Goal: Task Accomplishment & Management: Manage account settings

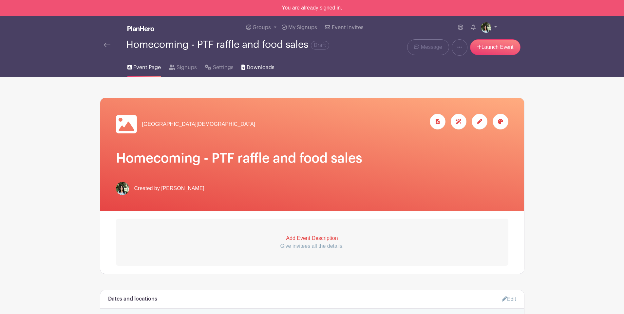
click at [256, 70] on span "Downloads" at bounding box center [260, 68] width 28 height 8
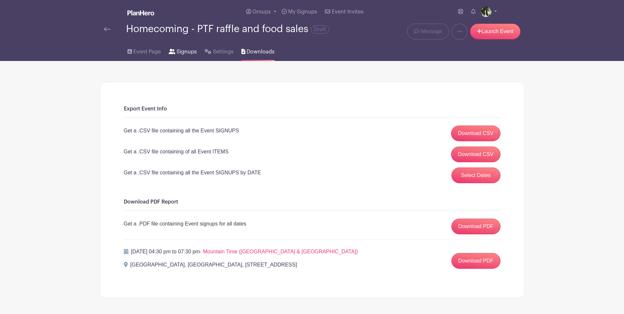
click at [185, 53] on span "Signups" at bounding box center [186, 52] width 20 height 8
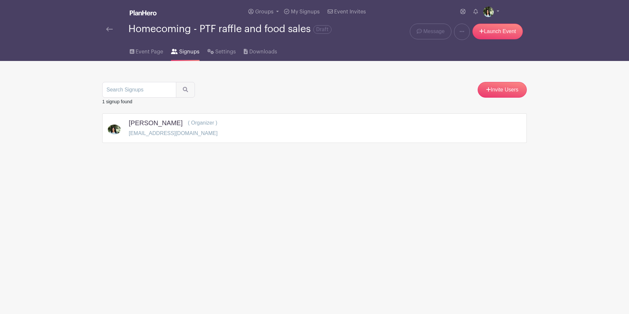
click at [109, 24] on div "Homecoming - PTF raffle and food sales Draft" at bounding box center [226, 29] width 240 height 11
click at [112, 30] on img at bounding box center [109, 29] width 7 height 5
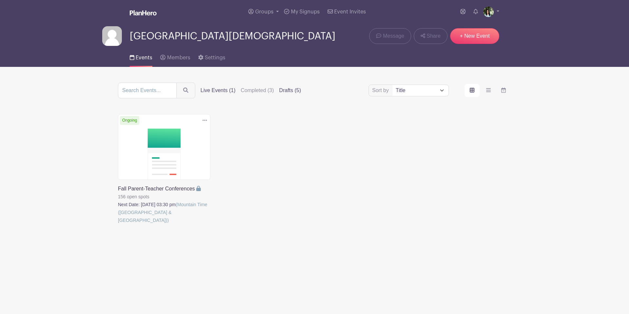
click at [284, 89] on label "Drafts (5)" at bounding box center [290, 90] width 22 height 8
click at [0, 0] on input "Drafts (5)" at bounding box center [0, 0] width 0 height 0
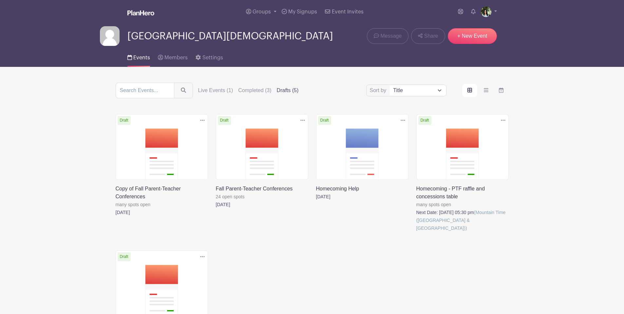
click at [416, 232] on link at bounding box center [416, 232] width 0 height 0
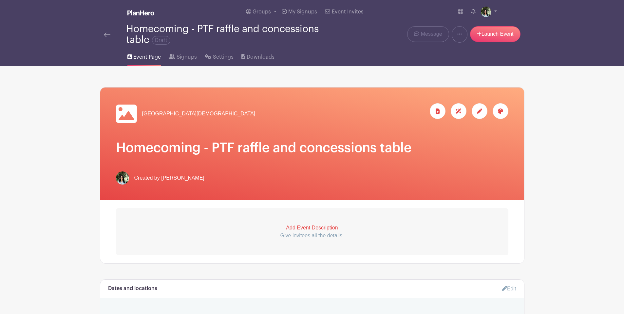
click at [108, 37] on img at bounding box center [107, 34] width 7 height 5
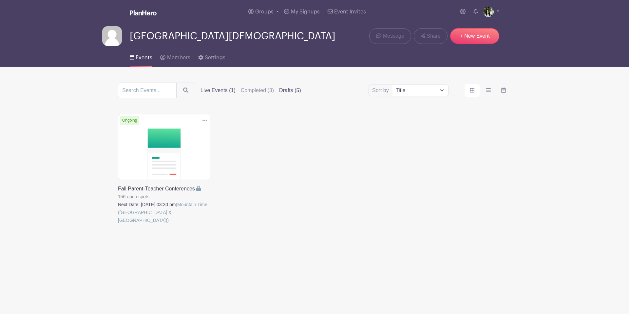
click at [283, 94] on label "Drafts (5)" at bounding box center [290, 90] width 22 height 8
click at [0, 0] on input "Drafts (5)" at bounding box center [0, 0] width 0 height 0
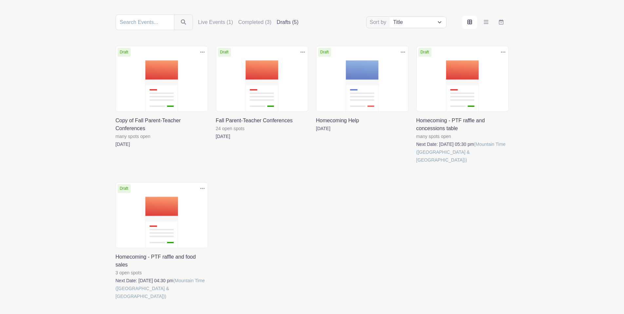
scroll to position [99, 0]
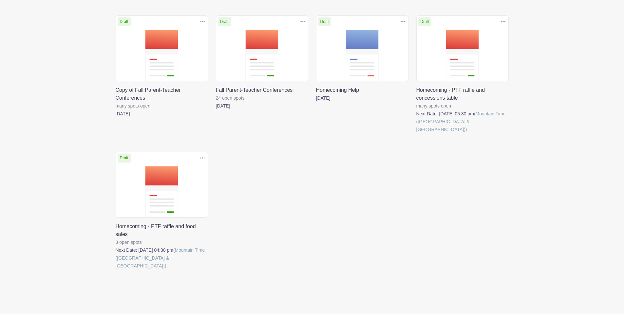
click at [116, 269] on link at bounding box center [116, 269] width 0 height 0
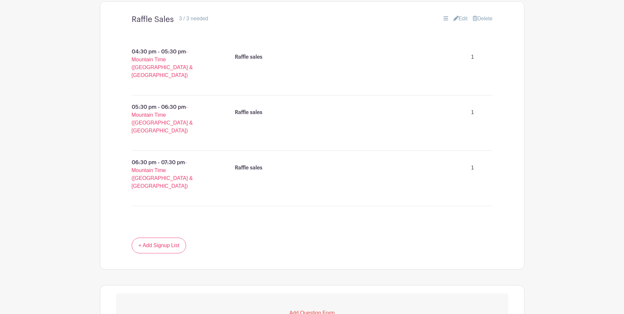
scroll to position [363, 0]
click at [164, 237] on link "+ Add Signup List" at bounding box center [159, 245] width 55 height 16
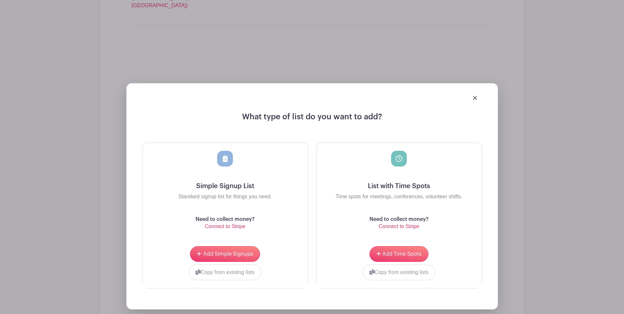
scroll to position [603, 0]
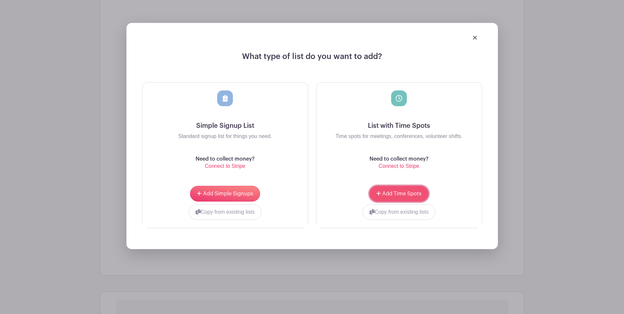
click at [396, 191] on span "Add Time Spots" at bounding box center [401, 193] width 39 height 5
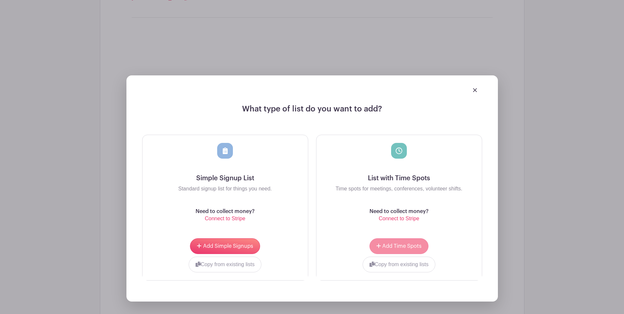
scroll to position [627, 0]
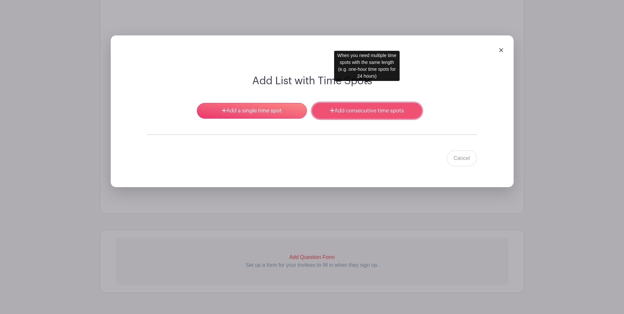
click at [363, 103] on link "Add consecutive time spots" at bounding box center [367, 111] width 110 height 16
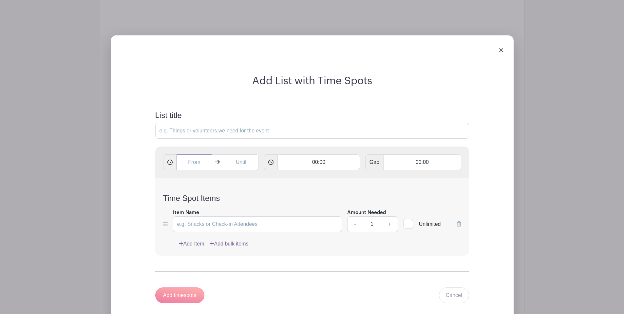
click at [193, 154] on input "text" at bounding box center [193, 162] width 35 height 16
click at [234, 189] on div at bounding box center [230, 185] width 21 height 12
click at [233, 168] on div "08" at bounding box center [230, 171] width 21 height 12
click at [238, 172] on div "30" at bounding box center [237, 171] width 22 height 12
type input "3:30 PM"
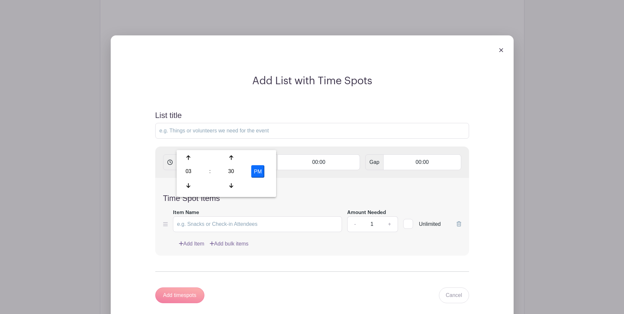
click at [236, 154] on input "text" at bounding box center [240, 162] width 35 height 16
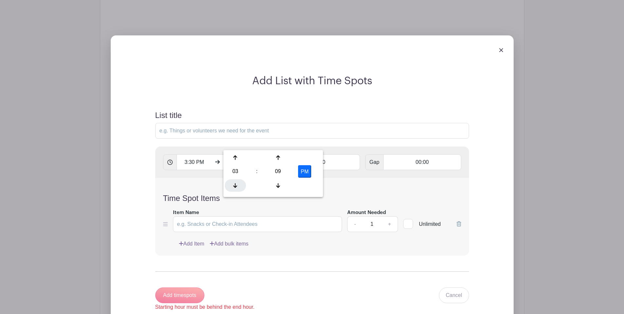
click at [239, 186] on div at bounding box center [235, 185] width 21 height 12
click at [236, 155] on icon at bounding box center [235, 157] width 4 height 5
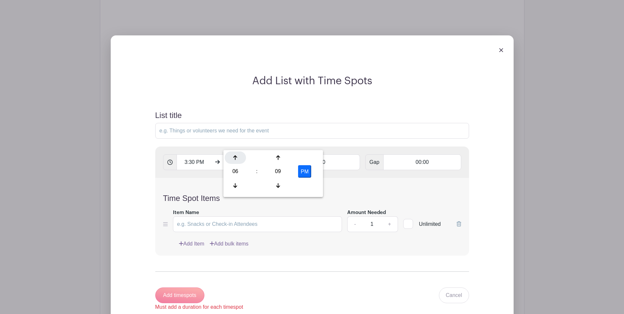
click at [236, 155] on icon at bounding box center [235, 157] width 4 height 5
click at [281, 170] on div "09" at bounding box center [277, 171] width 21 height 12
click at [284, 173] on div "30" at bounding box center [284, 171] width 22 height 12
type input "7:30 PM"
click at [342, 154] on input "00:00" at bounding box center [318, 162] width 82 height 16
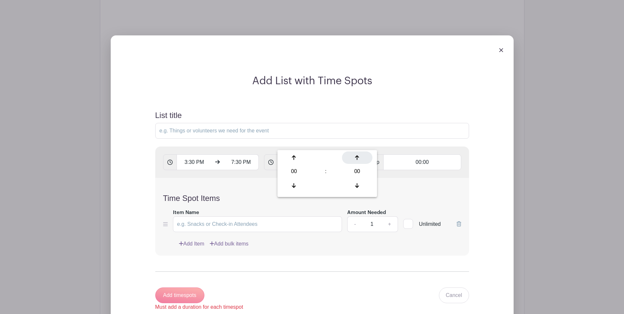
click at [356, 160] on div at bounding box center [357, 157] width 30 height 12
type input "00:01"
type input "Add 240 timespots"
click at [356, 160] on div at bounding box center [357, 157] width 30 height 12
type input "00:02"
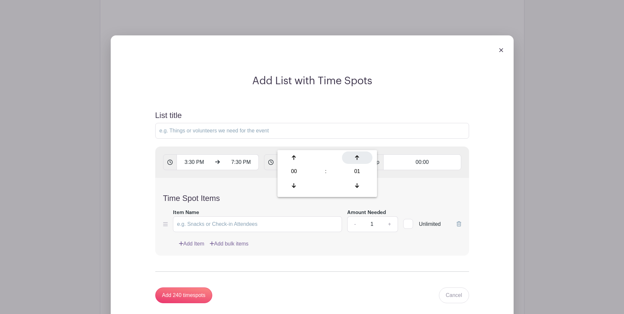
type input "Add 120 timespots"
click at [356, 160] on div at bounding box center [357, 157] width 30 height 12
type input "00:03"
type input "Add 80 timespots"
click at [287, 156] on div at bounding box center [294, 157] width 30 height 12
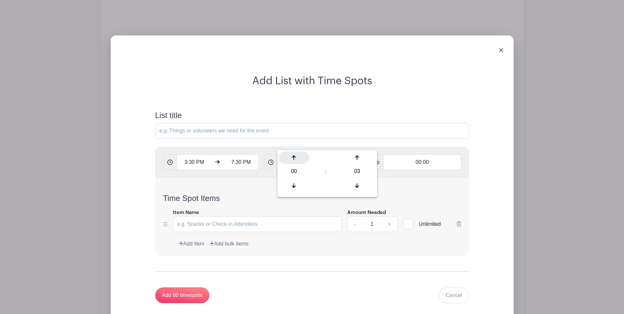
type input "01:03"
type input "Add 4 timespots"
click at [362, 186] on div at bounding box center [357, 185] width 30 height 12
click at [359, 186] on div at bounding box center [357, 185] width 30 height 12
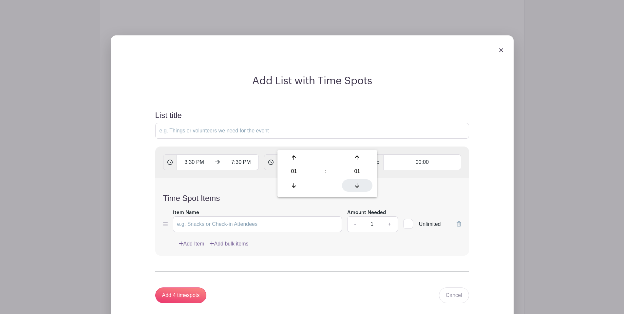
type input "01:00"
click at [409, 193] on h4 "Time Spot Items" at bounding box center [312, 197] width 298 height 9
click at [211, 216] on input "Item Name" at bounding box center [257, 224] width 169 height 16
click at [188, 123] on input "List title" at bounding box center [312, 131] width 314 height 16
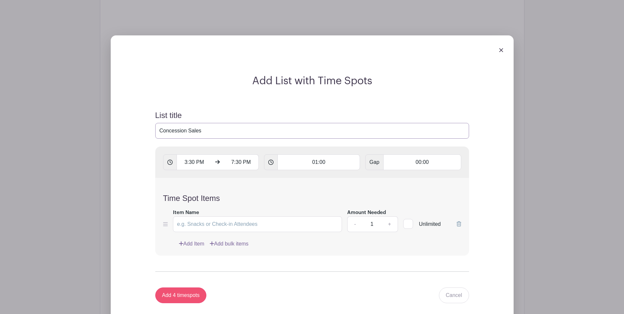
type input "Concession Sales"
click at [174, 287] on input "Add 4 timespots" at bounding box center [180, 295] width 51 height 16
click at [268, 216] on input "Item Name" at bounding box center [257, 224] width 169 height 16
type input "Concession Sales"
click at [392, 216] on link "+" at bounding box center [389, 224] width 16 height 16
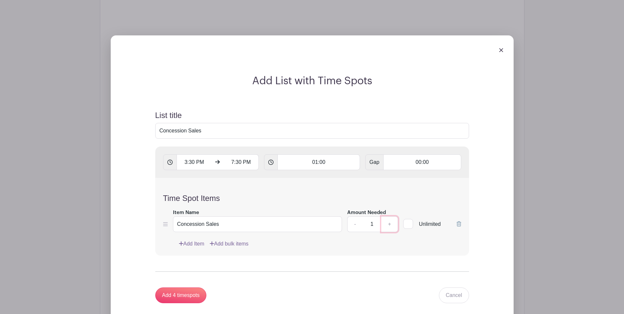
type input "2"
click at [176, 287] on input "Add 4 timespots" at bounding box center [180, 295] width 51 height 16
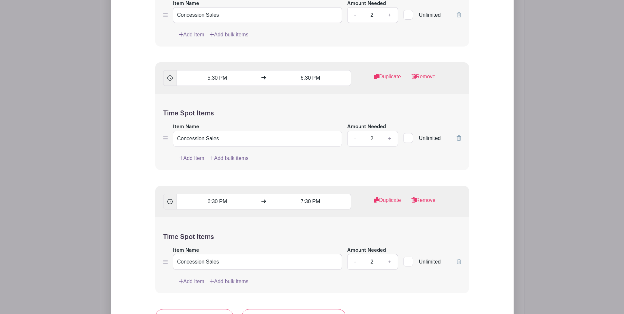
scroll to position [1116, 0]
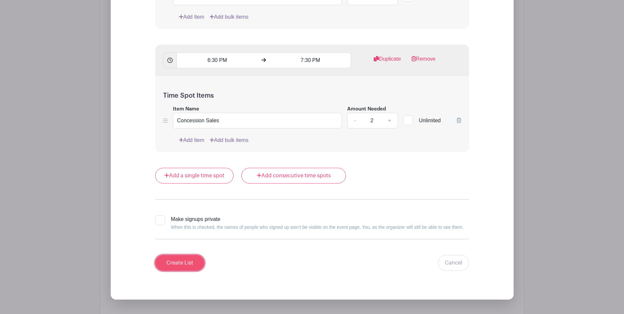
click at [192, 255] on input "Create List" at bounding box center [179, 263] width 49 height 16
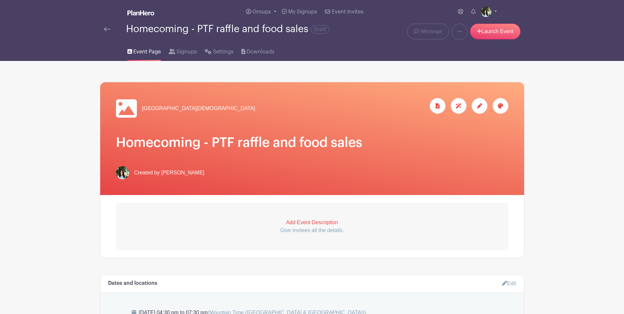
scroll to position [1, 0]
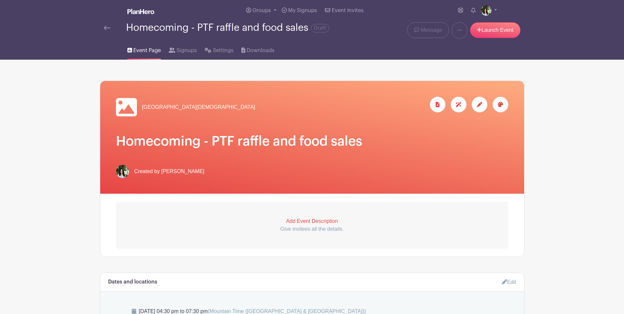
click at [257, 144] on h1 "Homecoming - PTF raffle and food sales" at bounding box center [312, 141] width 392 height 16
click at [485, 107] on div at bounding box center [479, 105] width 16 height 16
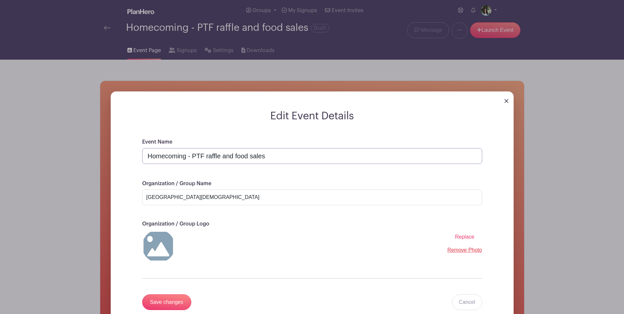
drag, startPoint x: 209, startPoint y: 156, endPoint x: 225, endPoint y: 152, distance: 17.2
click at [209, 156] on input "Homecoming - PTF raffle and food sales" at bounding box center [312, 156] width 340 height 16
click at [238, 154] on input "Homecoming - PTF Raffle and food sales" at bounding box center [312, 156] width 340 height 16
click at [241, 155] on input "Homecoming - PTF Raffle and food sales" at bounding box center [312, 156] width 340 height 16
click at [258, 155] on input "Homecoming - PTF Raffle and Food sales" at bounding box center [312, 156] width 340 height 16
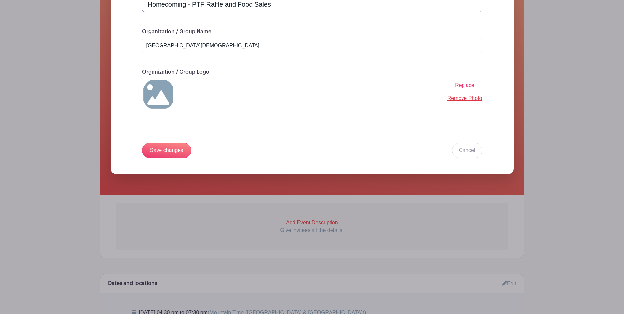
scroll to position [186, 0]
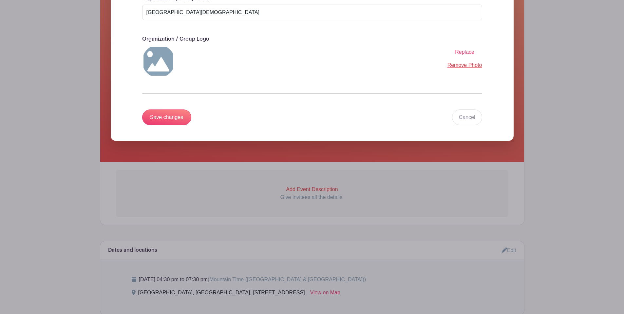
type input "Homecoming - PTF Raffle and Food Sales"
click at [157, 59] on img at bounding box center [158, 61] width 33 height 33
click at [466, 54] on span "Replace" at bounding box center [464, 52] width 19 height 6
click at [0, 0] on input "Replace" at bounding box center [0, 0] width 0 height 0
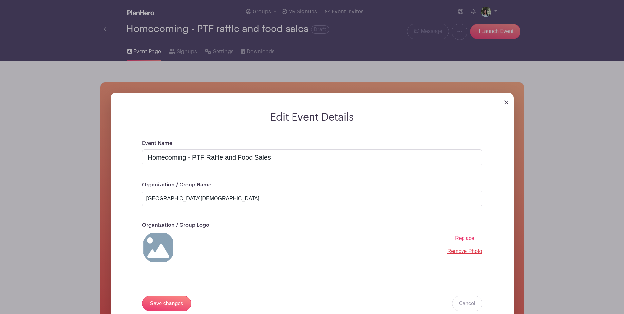
scroll to position [133, 0]
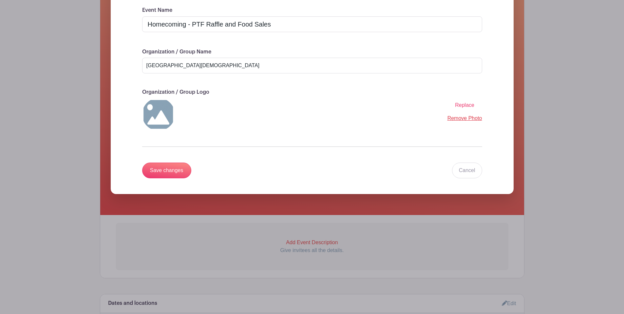
click at [175, 117] on div "Replace Remove Photo" at bounding box center [312, 114] width 340 height 33
click at [166, 116] on img at bounding box center [158, 114] width 33 height 33
click at [467, 106] on span "Replace" at bounding box center [464, 105] width 19 height 6
click at [0, 0] on input "Replace" at bounding box center [0, 0] width 0 height 0
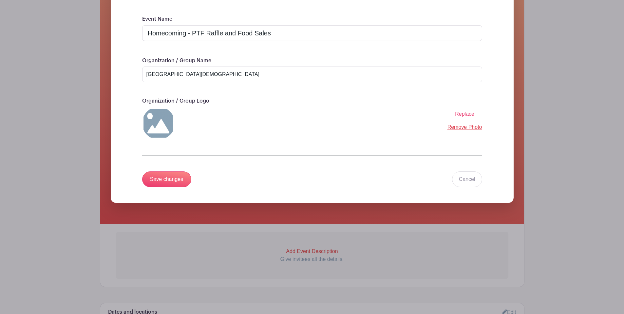
scroll to position [131, 0]
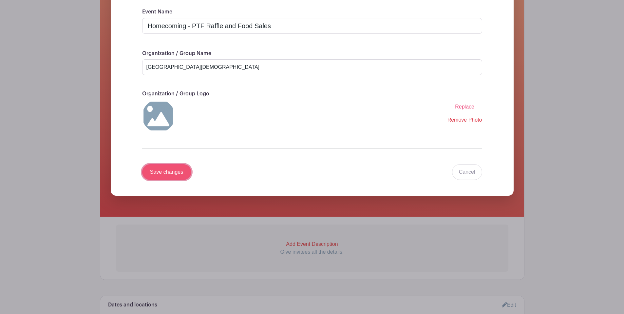
click at [173, 174] on input "Save changes" at bounding box center [166, 172] width 49 height 16
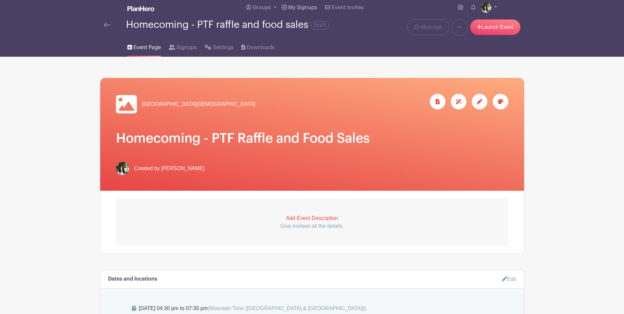
scroll to position [0, 0]
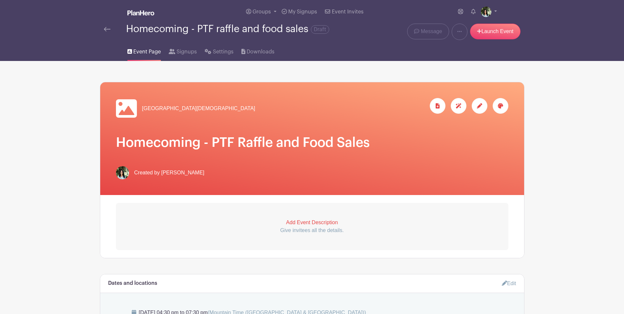
click at [309, 223] on p "Add Event Description" at bounding box center [312, 222] width 392 height 8
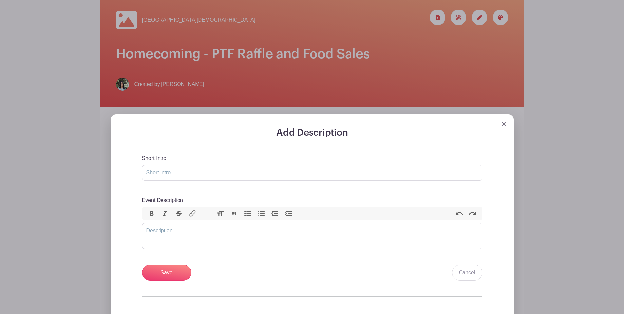
scroll to position [89, 0]
click at [209, 169] on textarea "Short Intro" at bounding box center [312, 172] width 340 height 16
type textarea "J"
type textarea "A"
type textarea "B"
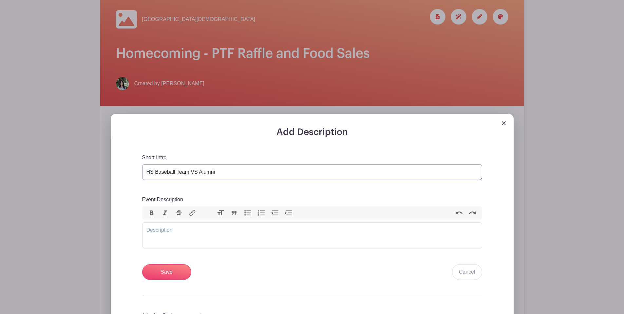
type textarea "HS Baseball Team VS Alumni"
click at [186, 235] on trix-editor "Event Description" at bounding box center [312, 235] width 340 height 26
type trix-editor "<div>J</div>"
click at [167, 275] on input "Save" at bounding box center [166, 272] width 49 height 16
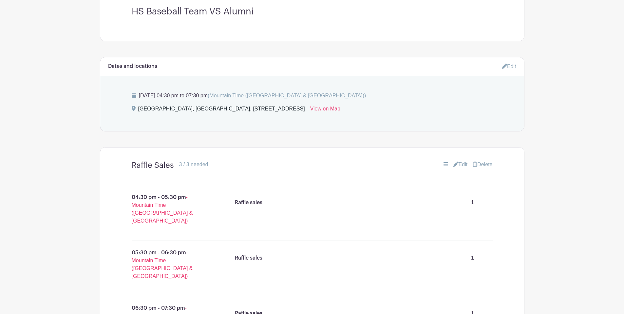
scroll to position [291, 0]
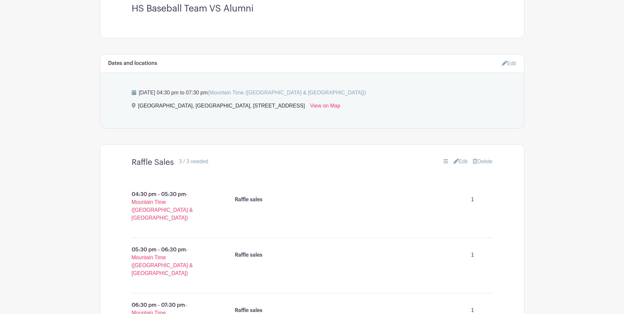
click at [512, 64] on link "Edit" at bounding box center [509, 63] width 14 height 11
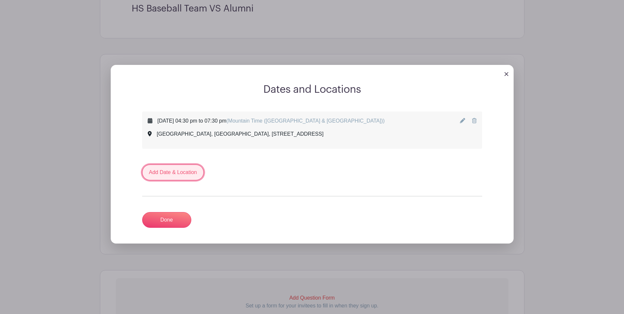
click at [164, 176] on link "Add Date & Location" at bounding box center [173, 172] width 62 height 16
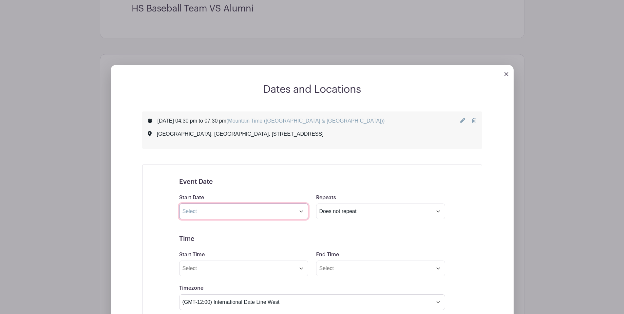
click at [283, 210] on input "text" at bounding box center [243, 211] width 129 height 16
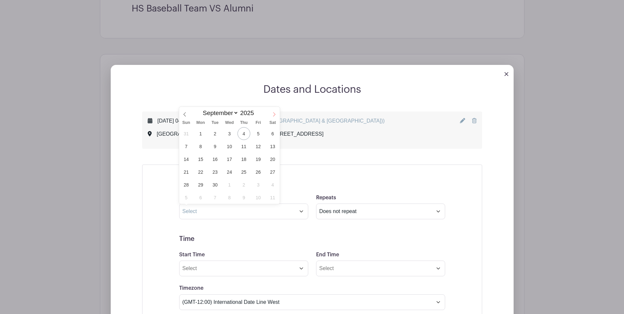
click at [273, 116] on icon at bounding box center [274, 114] width 2 height 4
select select "9"
click at [227, 92] on h2 "Dates and Locations" at bounding box center [312, 89] width 403 height 12
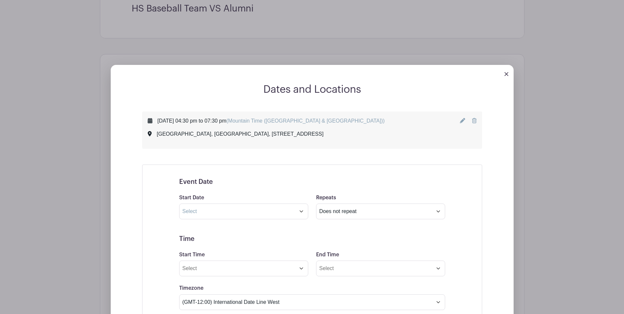
click at [463, 122] on icon at bounding box center [462, 120] width 5 height 5
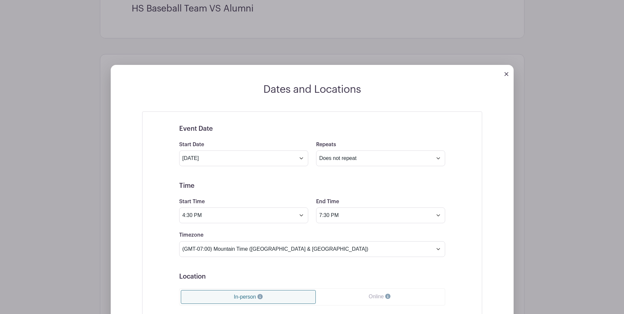
click at [503, 76] on div at bounding box center [312, 74] width 403 height 18
drag, startPoint x: 506, startPoint y: 75, endPoint x: 508, endPoint y: 82, distance: 6.9
click at [506, 75] on img at bounding box center [506, 74] width 4 height 4
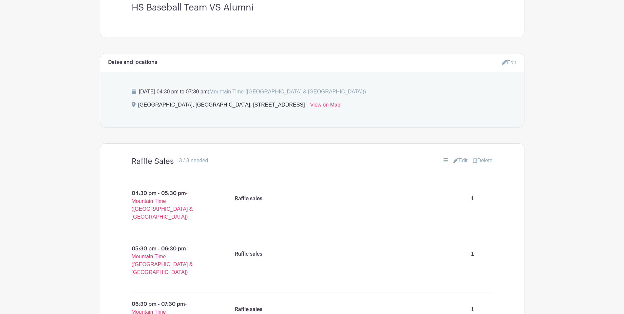
scroll to position [293, 0]
click at [512, 61] on link "Edit" at bounding box center [509, 62] width 14 height 11
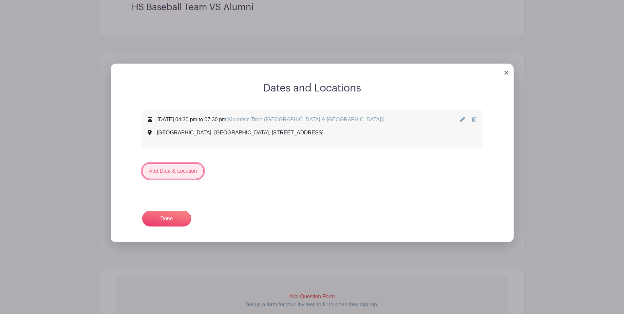
click at [160, 168] on link "Add Date & Location" at bounding box center [173, 171] width 62 height 16
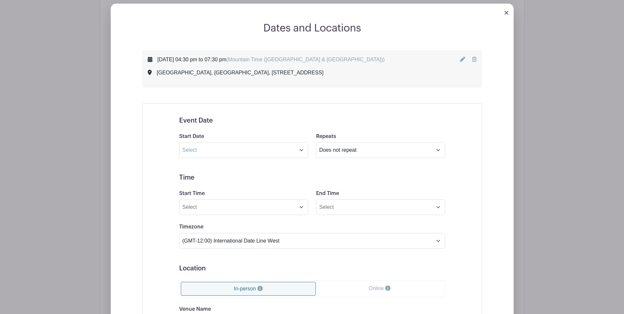
scroll to position [359, 0]
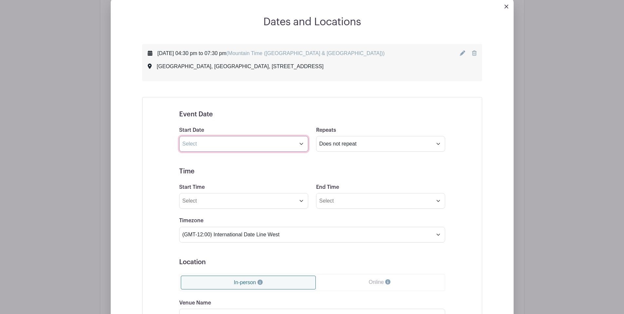
click at [251, 145] on input "text" at bounding box center [243, 144] width 129 height 16
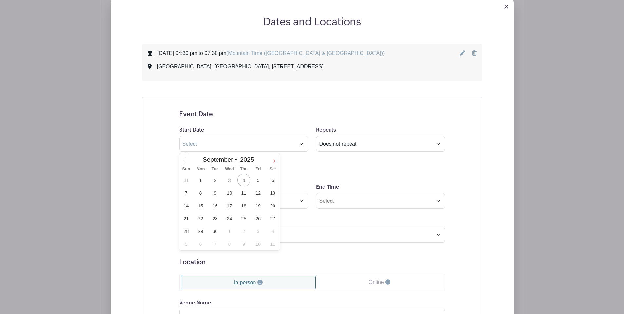
click at [274, 163] on span at bounding box center [273, 158] width 11 height 11
select select "9"
click at [246, 207] on span "16" at bounding box center [243, 205] width 13 height 13
type input "[DATE]"
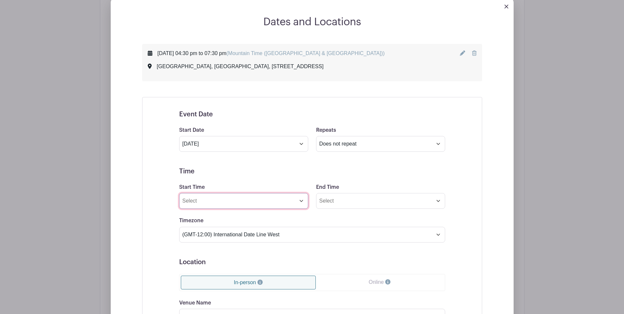
click at [257, 205] on input "Start Time" at bounding box center [243, 201] width 129 height 16
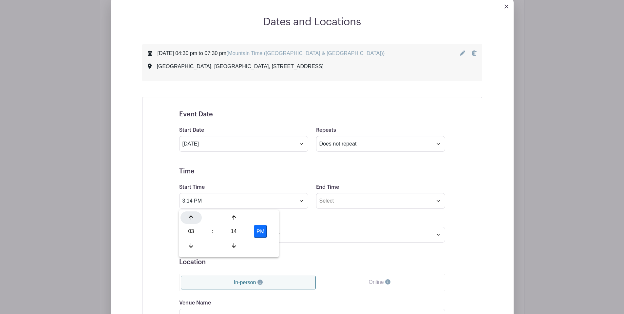
click at [194, 218] on div at bounding box center [190, 217] width 21 height 12
click at [230, 244] on div at bounding box center [233, 245] width 21 height 12
click at [231, 244] on div at bounding box center [233, 245] width 21 height 12
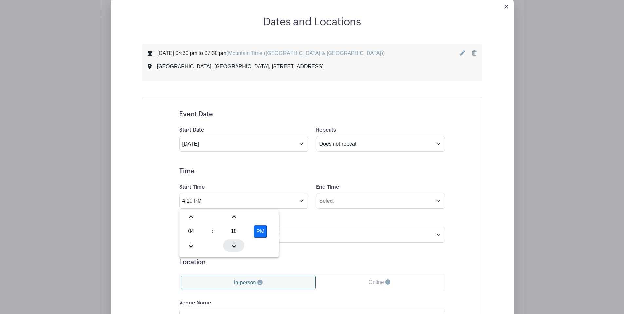
click at [232, 244] on icon at bounding box center [234, 245] width 4 height 5
click at [235, 218] on icon at bounding box center [234, 217] width 4 height 5
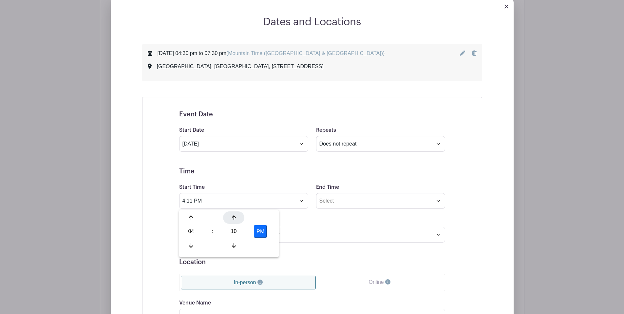
click at [235, 218] on icon at bounding box center [234, 217] width 4 height 5
drag, startPoint x: 235, startPoint y: 218, endPoint x: 246, endPoint y: 211, distance: 12.2
click at [236, 219] on div at bounding box center [233, 217] width 21 height 12
click at [230, 218] on div at bounding box center [233, 217] width 21 height 12
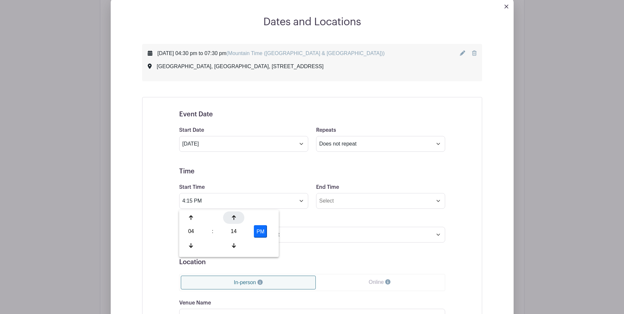
click at [230, 218] on div at bounding box center [233, 217] width 21 height 12
click at [231, 218] on div at bounding box center [233, 217] width 21 height 12
click at [232, 218] on icon at bounding box center [234, 217] width 4 height 5
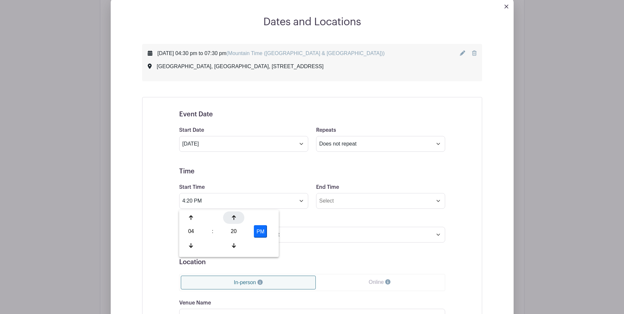
click at [232, 218] on icon at bounding box center [234, 217] width 4 height 5
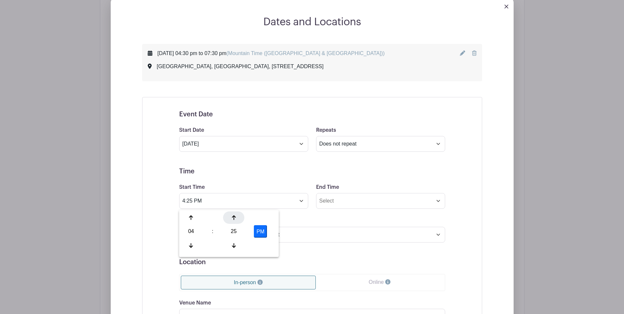
click at [232, 218] on icon at bounding box center [234, 217] width 4 height 5
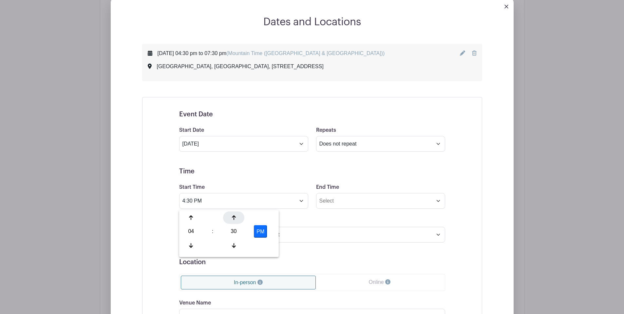
click at [232, 218] on icon at bounding box center [234, 217] width 4 height 5
click at [234, 244] on icon at bounding box center [234, 245] width 4 height 5
type input "4:30 PM"
click at [372, 219] on div "Timezone (GMT-12:00) International Date Line West (GMT-11:00) [US_STATE] (GMT-1…" at bounding box center [312, 229] width 274 height 26
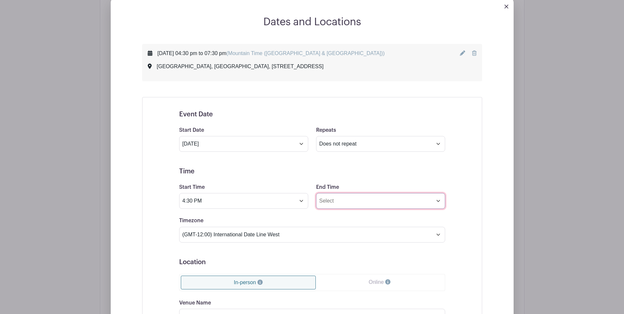
click at [335, 200] on input "End Time" at bounding box center [380, 201] width 129 height 16
click at [327, 219] on icon at bounding box center [328, 217] width 4 height 5
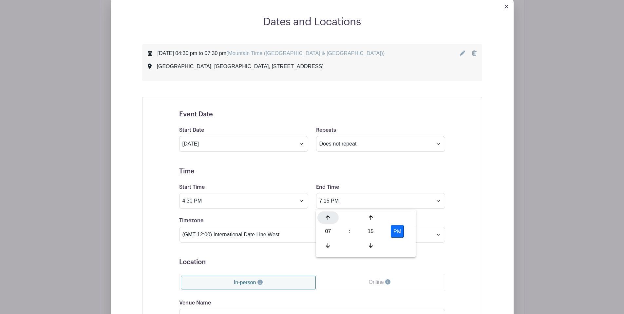
click at [327, 219] on icon at bounding box center [328, 217] width 4 height 5
click at [327, 241] on div at bounding box center [327, 245] width 21 height 12
click at [372, 216] on icon at bounding box center [371, 217] width 4 height 5
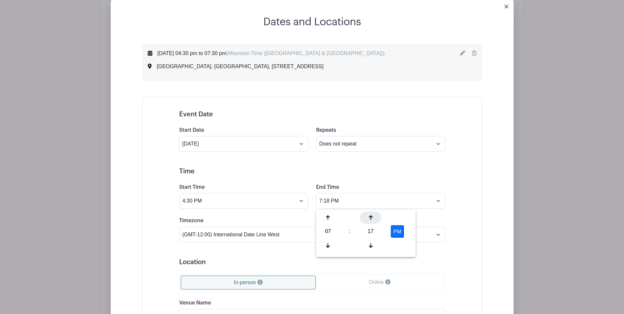
click at [372, 216] on icon at bounding box center [371, 217] width 4 height 5
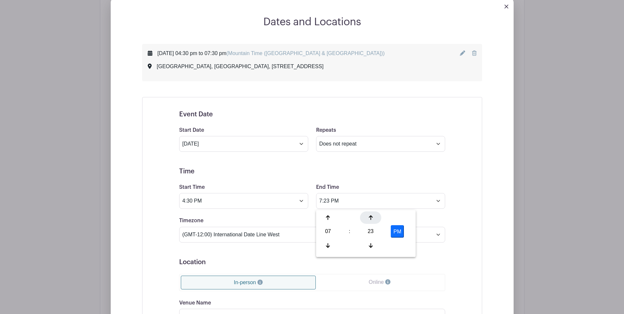
click at [372, 216] on icon at bounding box center [371, 217] width 4 height 5
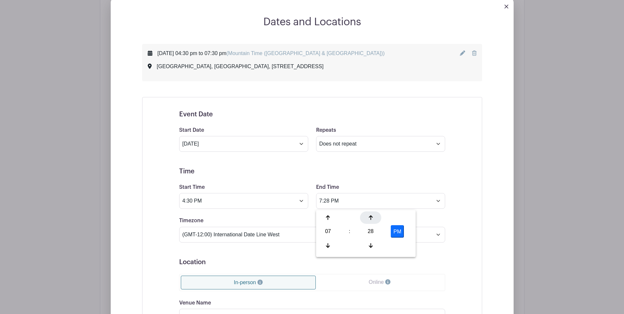
click at [372, 216] on icon at bounding box center [371, 217] width 4 height 5
type input "7:30 PM"
click at [524, 194] on div "Dates and Locations [DATE] 04:30 pm to 07:30 pm (Mountain Time ([GEOGRAPHIC_DAT…" at bounding box center [312, 225] width 424 height 476
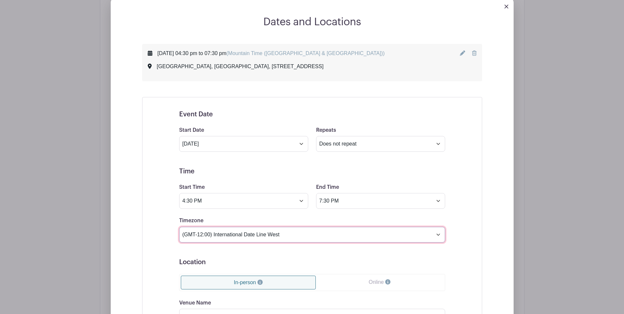
click at [244, 237] on select "(GMT-12:00) International Date Line West (GMT-11:00) [US_STATE] (GMT-11:00) [GE…" at bounding box center [312, 235] width 266 height 16
select select "Mountain Time ([GEOGRAPHIC_DATA] & [GEOGRAPHIC_DATA])"
click at [179, 228] on select "(GMT-12:00) International Date Line West (GMT-11:00) [US_STATE] (GMT-11:00) [GE…" at bounding box center [312, 235] width 266 height 16
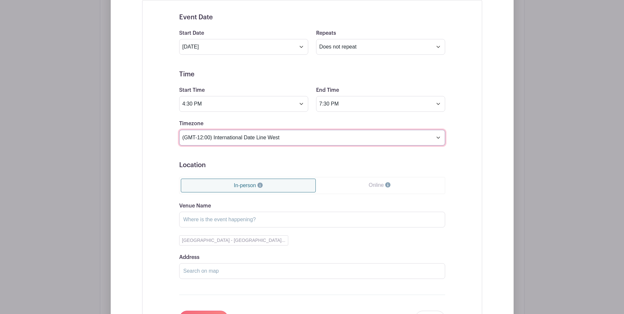
scroll to position [459, 0]
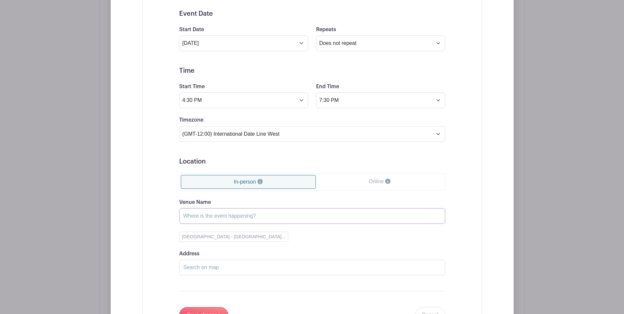
click at [243, 219] on input "Venue Name" at bounding box center [312, 216] width 266 height 16
type input "[GEOGRAPHIC_DATA][DEMOGRAPHIC_DATA]"
click at [362, 254] on div "Address" at bounding box center [312, 262] width 266 height 26
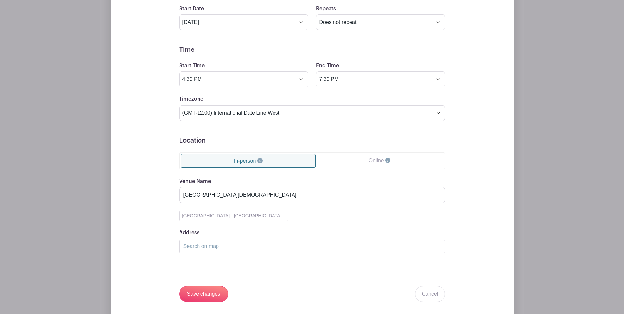
scroll to position [521, 0]
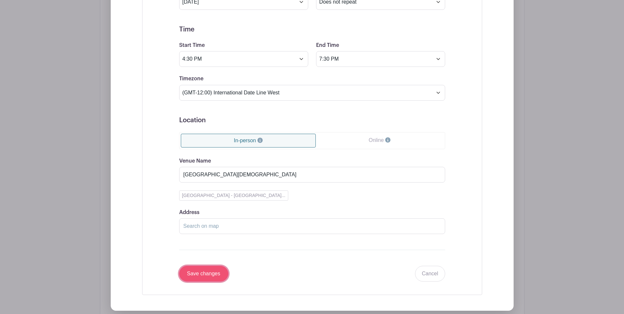
click at [223, 273] on input "Save changes" at bounding box center [203, 273] width 49 height 16
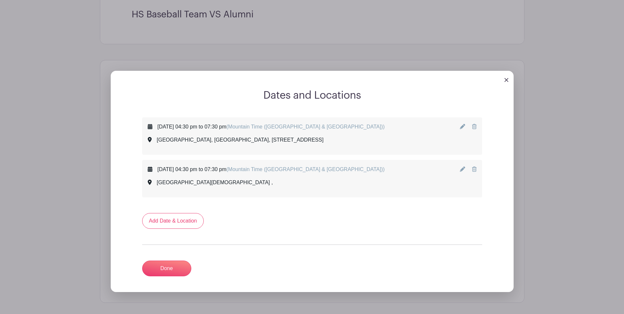
scroll to position [232, 0]
drag, startPoint x: 410, startPoint y: 183, endPoint x: 412, endPoint y: 163, distance: 20.4
click at [412, 163] on div "[DATE] 04:30 pm to 07:30 pm (Mountain Time ([GEOGRAPHIC_DATA] & [GEOGRAPHIC_DAT…" at bounding box center [311, 179] width 339 height 37
click at [408, 183] on div "[DATE] 04:30 pm to 07:30 pm (Mountain Time ([GEOGRAPHIC_DATA] & [GEOGRAPHIC_DAT…" at bounding box center [312, 179] width 329 height 26
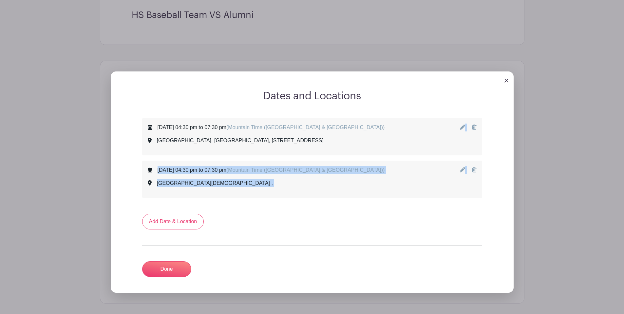
drag, startPoint x: 426, startPoint y: 131, endPoint x: 432, endPoint y: 179, distance: 49.2
click at [432, 180] on div "[DATE] 04:30 pm to 07:30 pm (Mountain Time ([GEOGRAPHIC_DATA] & [GEOGRAPHIC_DAT…" at bounding box center [312, 158] width 340 height 80
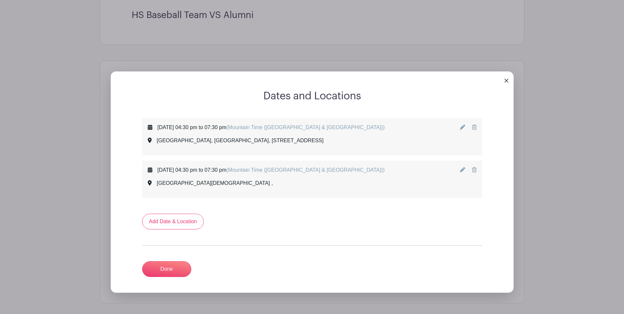
click at [432, 179] on div "[DATE] 04:30 pm to 07:30 pm (Mountain Time ([GEOGRAPHIC_DATA] & [GEOGRAPHIC_DAT…" at bounding box center [312, 179] width 329 height 26
drag, startPoint x: 171, startPoint y: 270, endPoint x: 281, endPoint y: 261, distance: 110.4
click at [171, 270] on link "Done" at bounding box center [166, 269] width 49 height 16
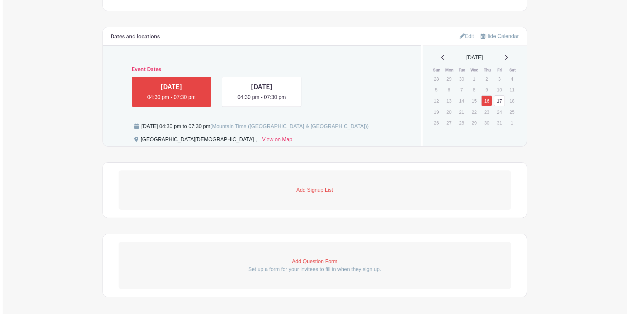
scroll to position [274, 0]
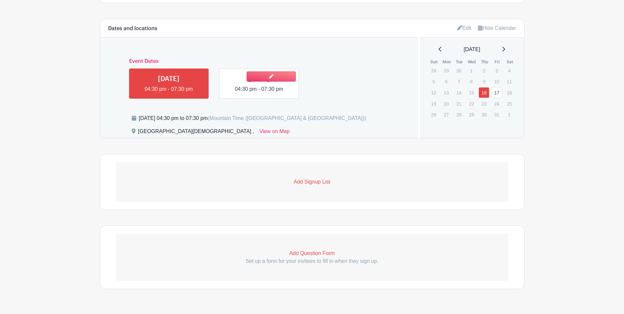
click at [259, 93] on link at bounding box center [259, 93] width 0 height 0
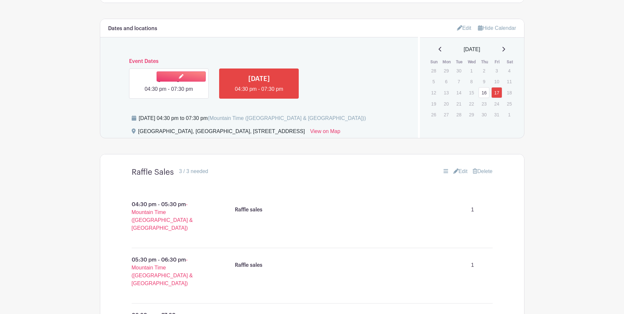
click at [169, 93] on link at bounding box center [169, 93] width 0 height 0
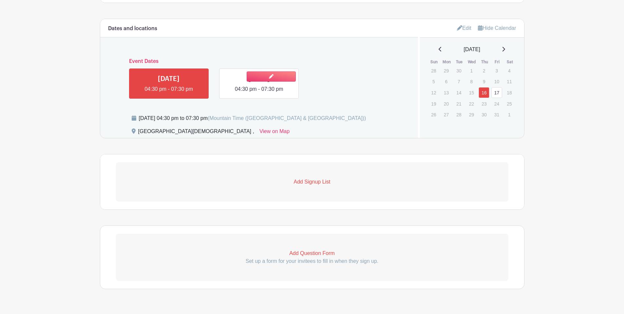
click at [259, 93] on link at bounding box center [259, 93] width 0 height 0
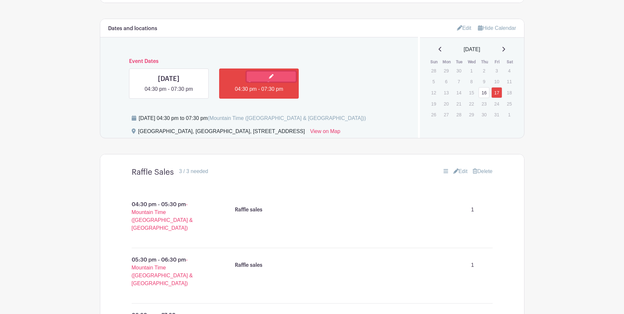
click at [272, 78] on icon at bounding box center [271, 76] width 5 height 5
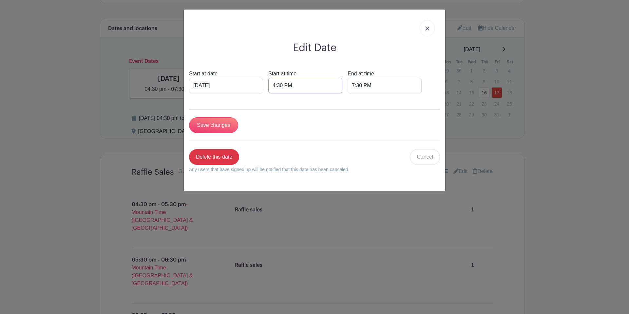
click at [268, 85] on input "4:30 PM" at bounding box center [305, 86] width 74 height 16
click at [269, 125] on div at bounding box center [271, 128] width 21 height 12
type input "3:30 PM"
click at [210, 122] on input "Save changes" at bounding box center [213, 125] width 49 height 16
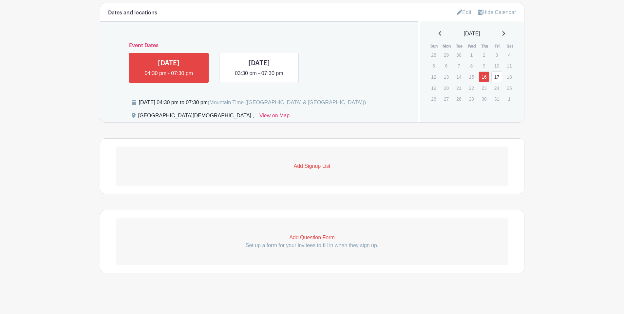
scroll to position [343, 0]
click at [259, 77] on link at bounding box center [259, 77] width 0 height 0
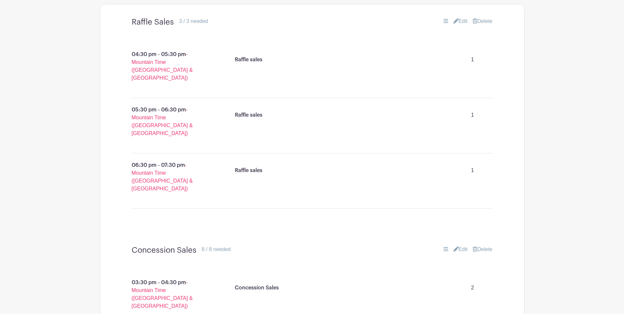
scroll to position [390, 0]
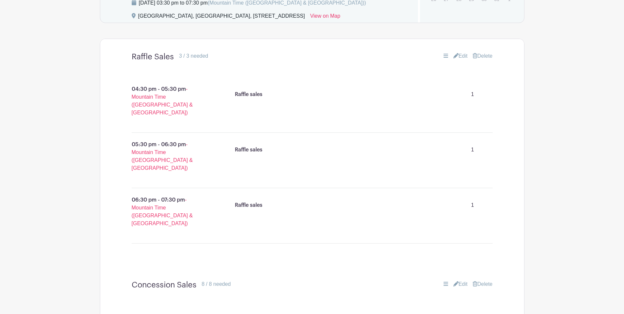
click at [463, 55] on link "Edit" at bounding box center [460, 56] width 14 height 8
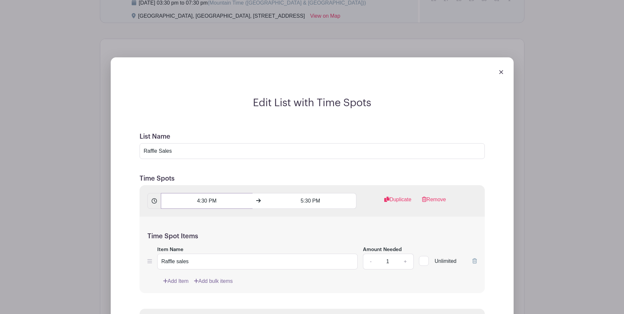
click at [197, 194] on input "4:30 PM" at bounding box center [207, 201] width 92 height 16
click at [177, 246] on div at bounding box center [172, 244] width 21 height 12
type input "3:30 PM"
click at [301, 199] on input "5:30 PM" at bounding box center [311, 201] width 92 height 16
click at [302, 200] on input "5:30 PM" at bounding box center [311, 201] width 92 height 16
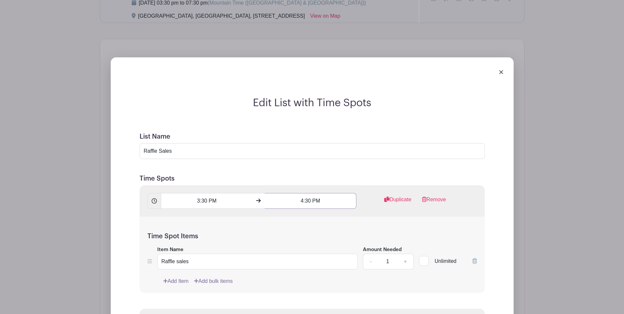
type input "4:30 PM"
click at [311, 227] on div "Time Spot Items Item Name Raffle sales Amount Needed - 1 + Unlimited Add Item A…" at bounding box center [311, 254] width 345 height 76
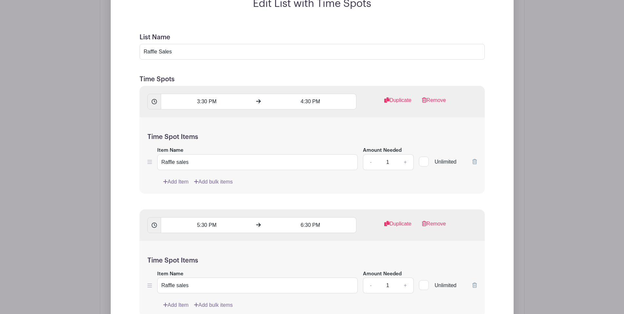
scroll to position [489, 0]
click at [198, 102] on input "3:30 PM" at bounding box center [207, 101] width 92 height 16
click at [182, 143] on div at bounding box center [172, 144] width 21 height 12
click at [171, 119] on div at bounding box center [172, 117] width 21 height 12
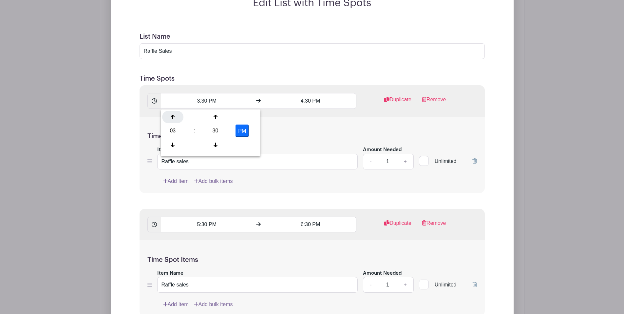
type input "4:30 PM"
click at [303, 100] on input "4:30 PM" at bounding box center [311, 101] width 92 height 16
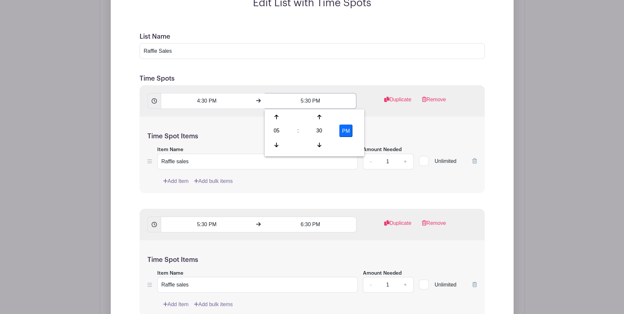
type input "5:30 PM"
click at [437, 112] on div "4:30 PM 5:30 PM Duplicate Remove" at bounding box center [311, 100] width 345 height 31
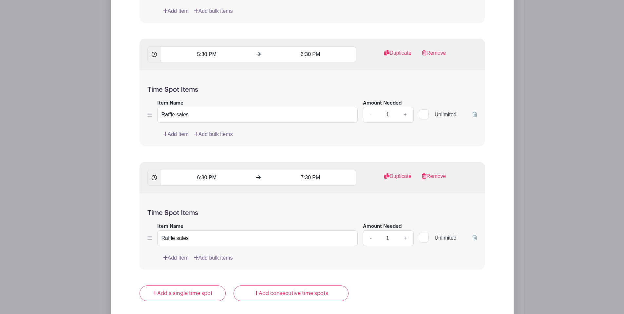
scroll to position [696, 0]
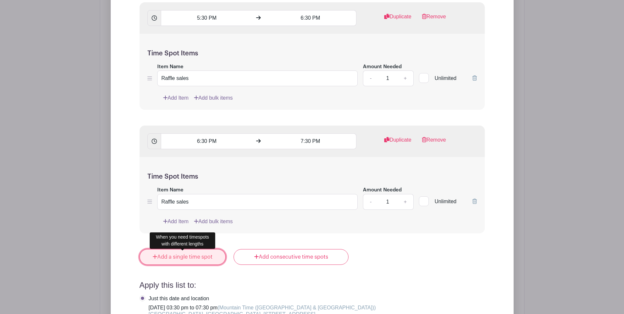
click at [201, 261] on link "Add a single time spot" at bounding box center [182, 257] width 86 height 16
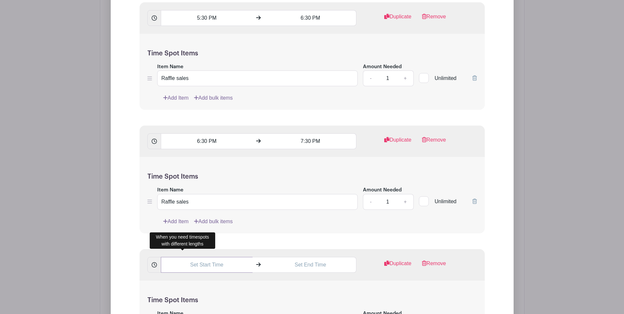
click at [218, 268] on input "text" at bounding box center [207, 265] width 92 height 16
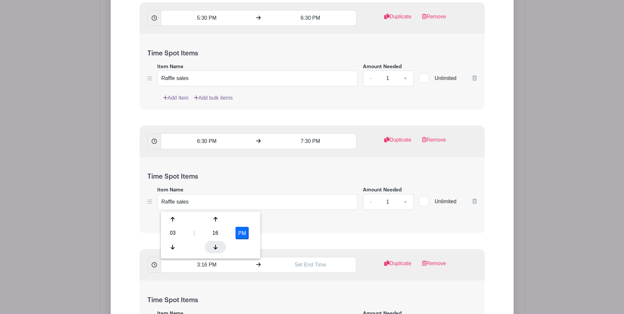
click at [216, 241] on div at bounding box center [215, 247] width 21 height 12
click at [218, 217] on div at bounding box center [215, 219] width 21 height 12
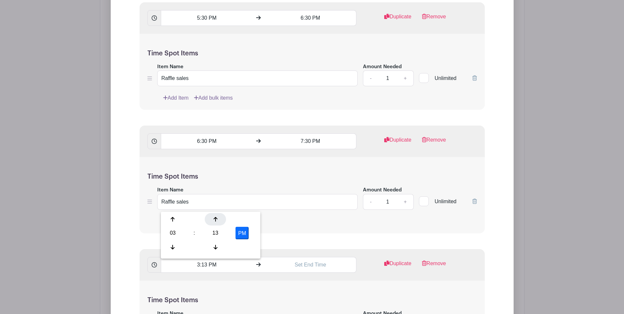
click at [218, 217] on div at bounding box center [215, 219] width 21 height 12
click at [218, 218] on div at bounding box center [215, 219] width 21 height 12
click at [218, 219] on div at bounding box center [215, 219] width 21 height 12
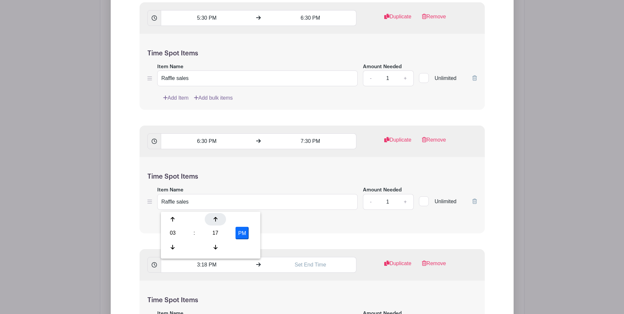
click at [218, 219] on div at bounding box center [215, 219] width 21 height 12
click at [218, 220] on div at bounding box center [215, 219] width 21 height 12
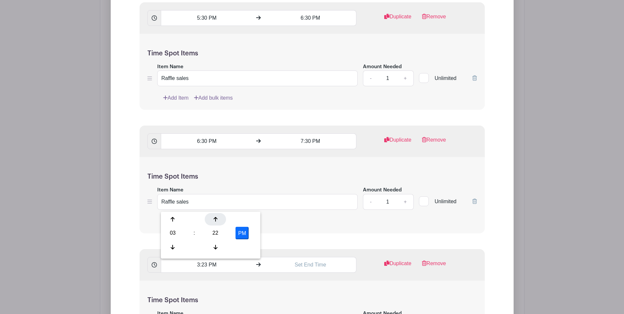
click at [218, 220] on div at bounding box center [215, 219] width 21 height 12
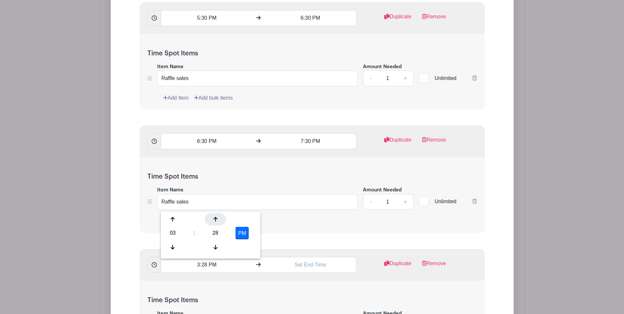
click at [218, 220] on div at bounding box center [215, 219] width 21 height 12
type input "3:30 PM"
click at [291, 268] on input "text" at bounding box center [311, 265] width 92 height 16
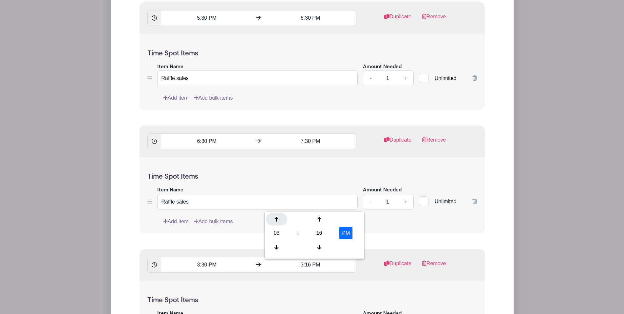
click at [281, 225] on div at bounding box center [276, 219] width 21 height 12
click at [319, 219] on icon at bounding box center [319, 219] width 4 height 5
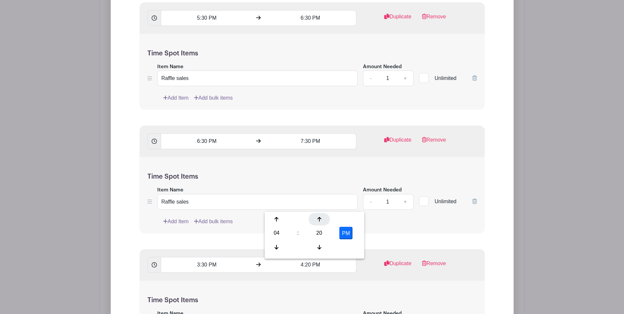
click at [319, 219] on icon at bounding box center [319, 219] width 4 height 5
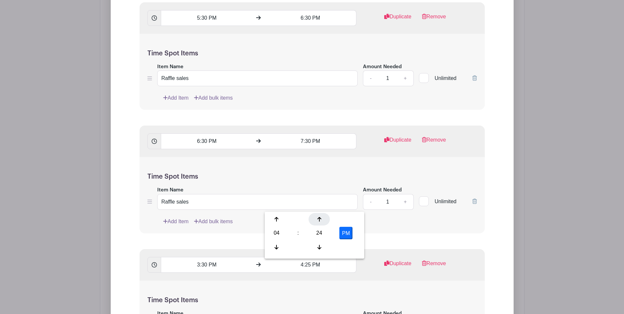
click at [319, 219] on icon at bounding box center [319, 219] width 4 height 5
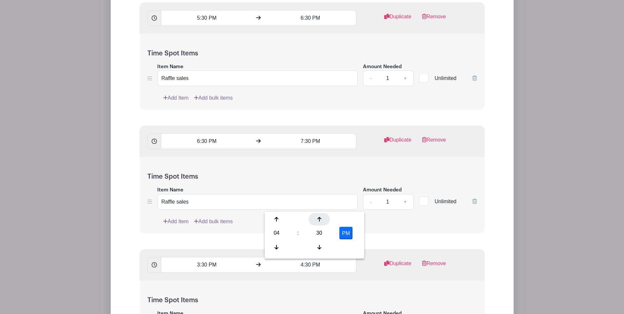
click at [319, 219] on icon at bounding box center [319, 219] width 4 height 5
drag, startPoint x: 322, startPoint y: 245, endPoint x: 325, endPoint y: 242, distance: 4.2
click at [322, 245] on div at bounding box center [318, 247] width 21 height 12
type input "4:30 PM"
click at [438, 236] on form "List Name Raffle Sales Time Spots 4:30 PM 5:30 PM Duplicate Remove Time Spot It…" at bounding box center [312, 195] width 361 height 752
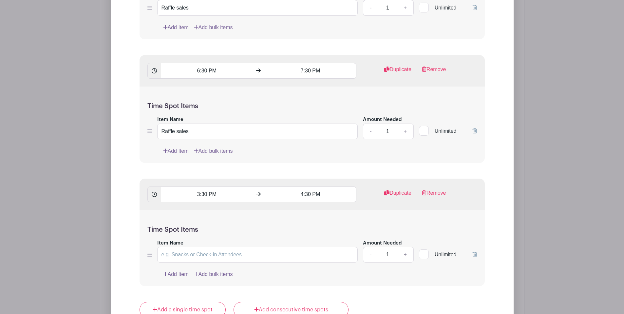
scroll to position [768, 0]
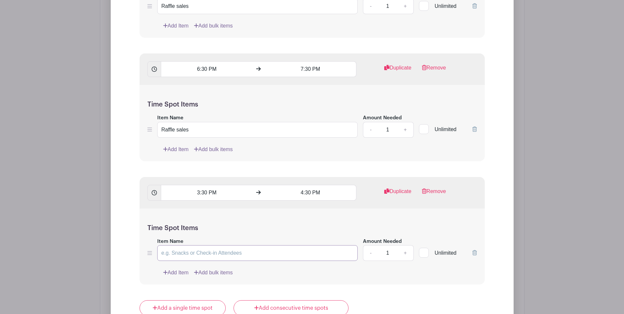
click at [205, 256] on input "Item Name" at bounding box center [257, 253] width 201 height 16
type input "Raffle sales"
click at [278, 243] on div "Item Name Raffle sales" at bounding box center [257, 249] width 201 height 24
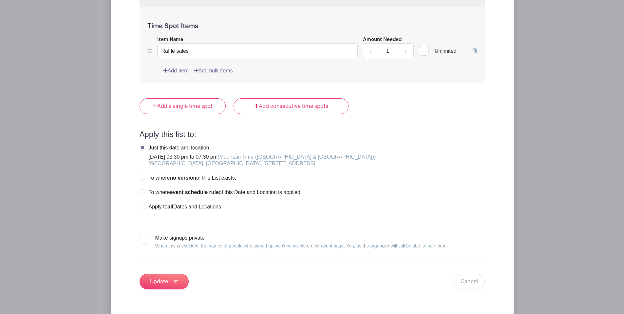
scroll to position [977, 0]
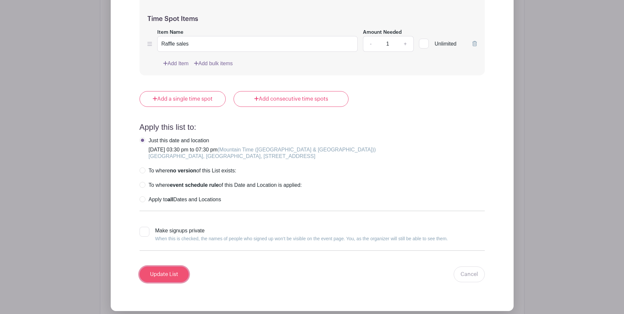
click at [155, 281] on input "Update List" at bounding box center [163, 274] width 49 height 16
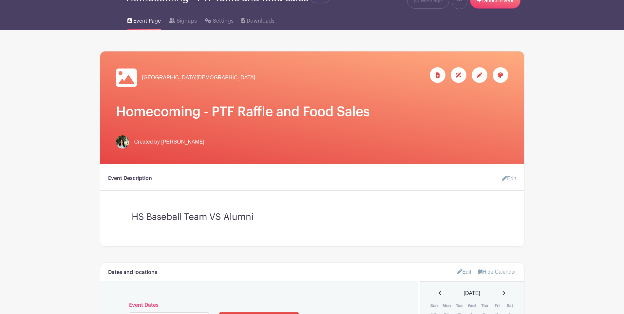
scroll to position [12, 0]
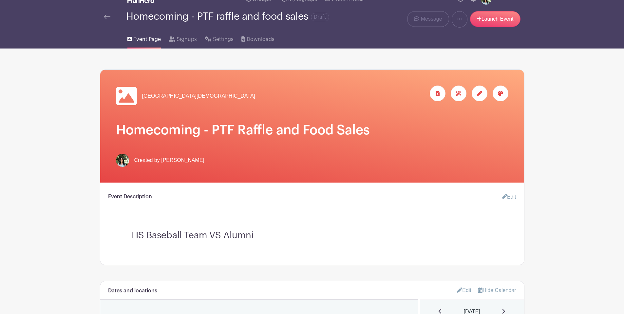
click at [201, 132] on h1 "Homecoming - PTF Raffle and Food Sales" at bounding box center [312, 130] width 392 height 16
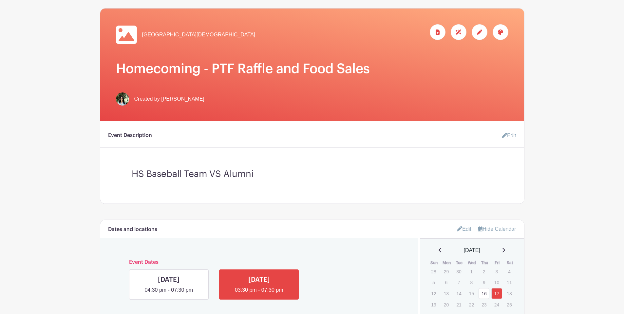
scroll to position [75, 0]
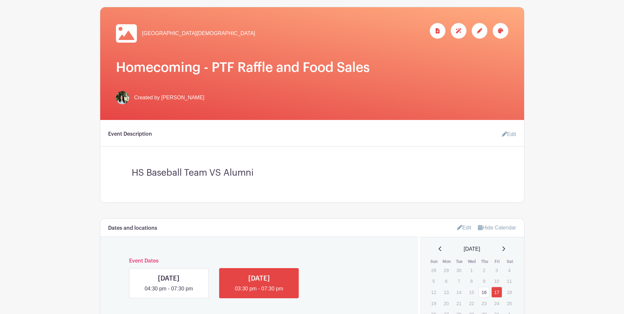
click at [511, 135] on link "Edit" at bounding box center [506, 134] width 20 height 13
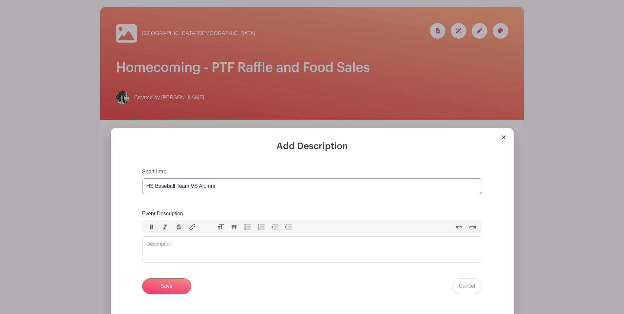
click at [238, 186] on textarea "HS Baseball Team VS Alumni" at bounding box center [312, 186] width 340 height 16
click at [145, 187] on textarea "HS Baseball Team VS Alumni" at bounding box center [312, 186] width 340 height 16
click at [221, 191] on textarea "HS Baseball Team VS Alumni" at bounding box center [312, 186] width 340 height 16
type textarea "HS Girls Volleyball Game 10/16 HS Baseball Team VS Alumni 10/17"
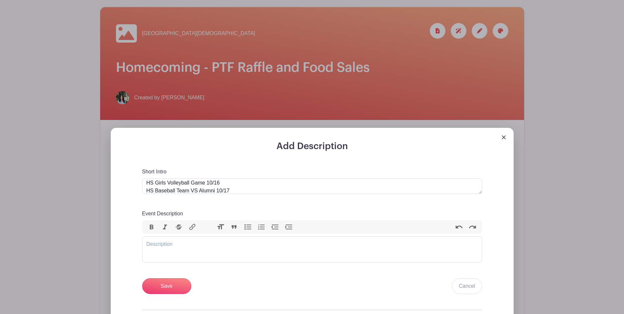
click at [327, 198] on div "Short Intro HS Baseball Team VS Alumni Event Description Bold Italic Strikethro…" at bounding box center [312, 231] width 340 height 126
click at [174, 289] on input "Save" at bounding box center [166, 286] width 49 height 16
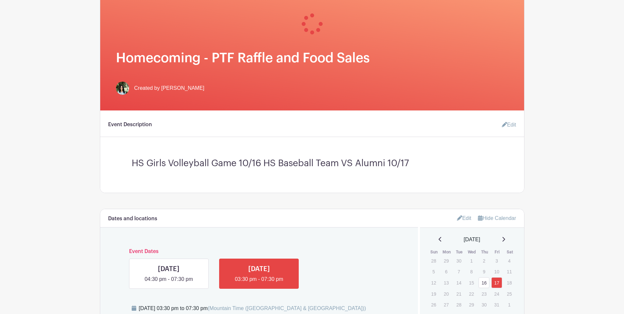
scroll to position [137, 0]
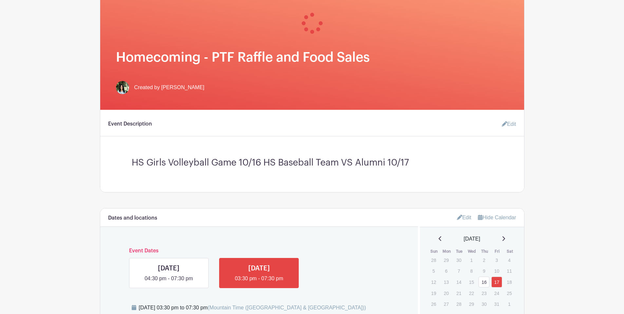
click at [505, 123] on link "Edit" at bounding box center [506, 124] width 20 height 13
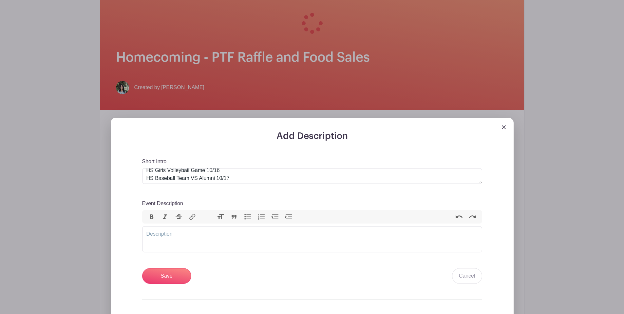
scroll to position [5, 0]
click at [236, 171] on textarea "HS Girls Volleyball Game 10/16 HS Baseball Team VS Alumni 10/17" at bounding box center [312, 176] width 340 height 16
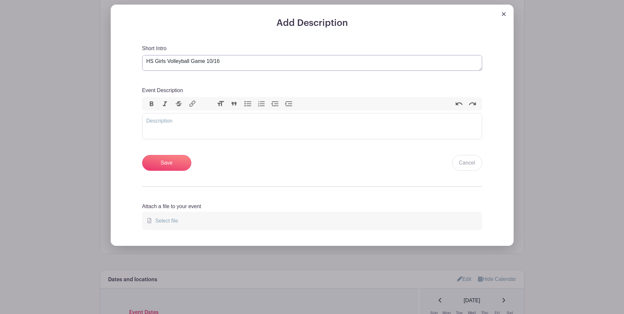
scroll to position [0, 0]
type textarea "HS Girls Volleyball Game 10/16 HS Baseball Team VS Alumni 10/17"
click at [160, 167] on input "Save" at bounding box center [166, 163] width 49 height 16
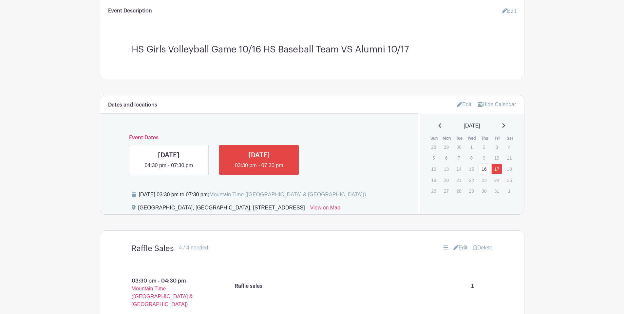
click at [507, 8] on link "Edit" at bounding box center [506, 11] width 20 height 13
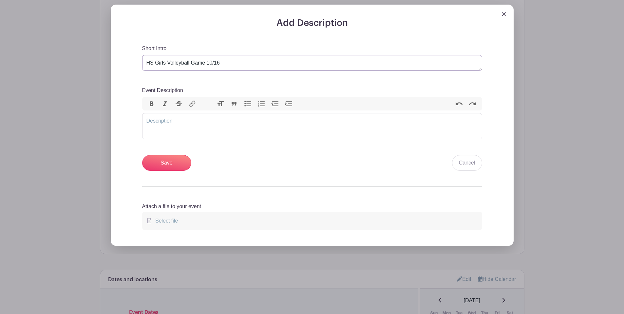
click at [226, 60] on textarea "HS Girls Volleyball Game 10/16 HS Baseball Team VS Alumni 10/17" at bounding box center [312, 63] width 340 height 16
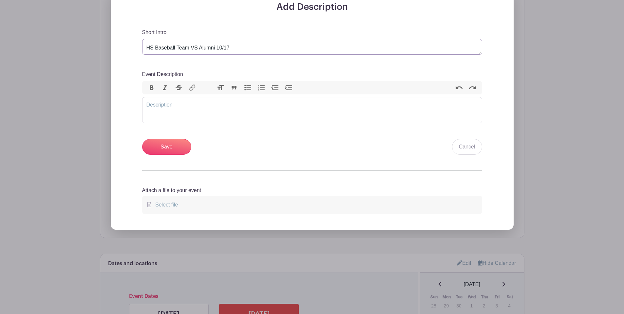
scroll to position [16, 0]
click at [147, 46] on textarea "HS Girls Volleyball Game 10/16 HS Baseball Team VS Alumni 10/17" at bounding box center [312, 47] width 340 height 16
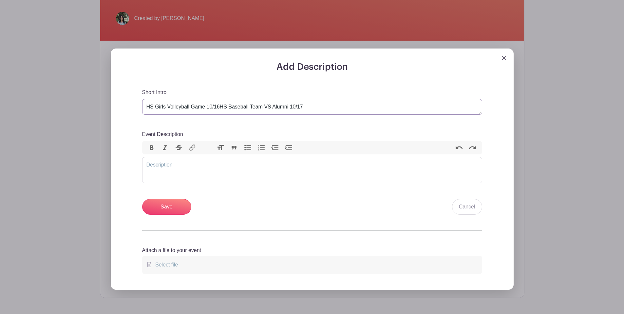
scroll to position [0, 0]
type textarea "HS Girls Volleyball Game 10/16 & HS Baseball Team VS Alumni 10/17"
click at [167, 206] on input "Save" at bounding box center [166, 207] width 49 height 16
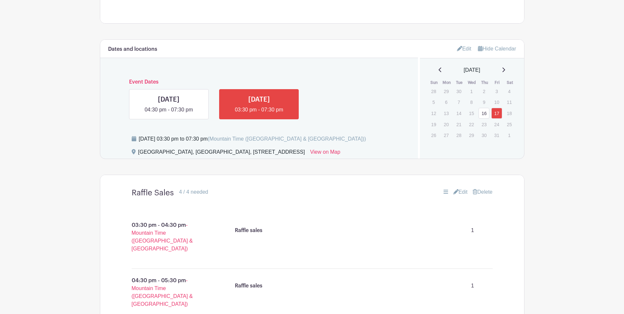
scroll to position [305, 0]
click at [169, 115] on link at bounding box center [169, 115] width 0 height 0
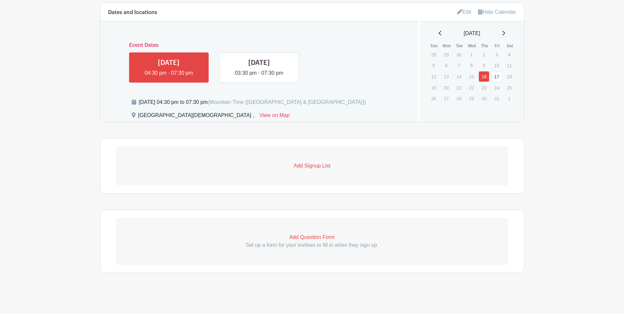
scroll to position [291, 0]
click at [315, 167] on p "Add Signup List" at bounding box center [312, 166] width 392 height 8
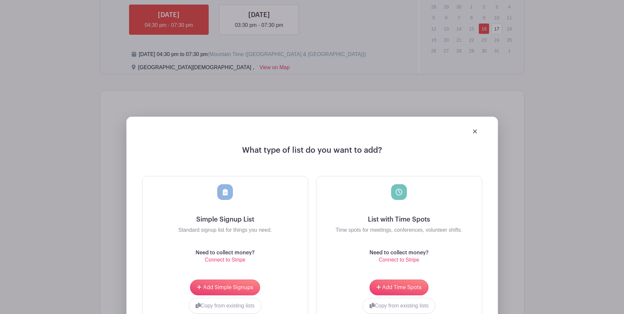
scroll to position [391, 0]
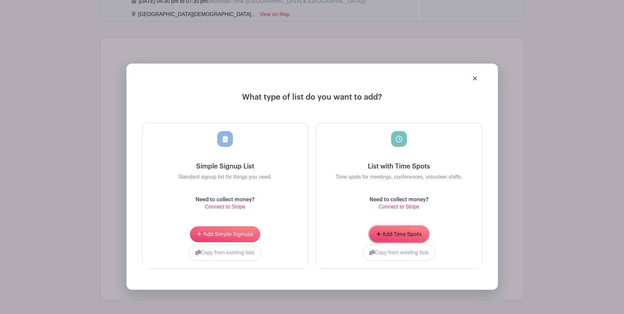
click at [401, 233] on span "Add Time Spots" at bounding box center [401, 233] width 39 height 5
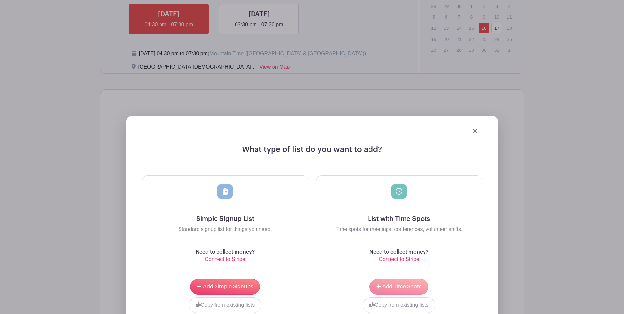
scroll to position [444, 0]
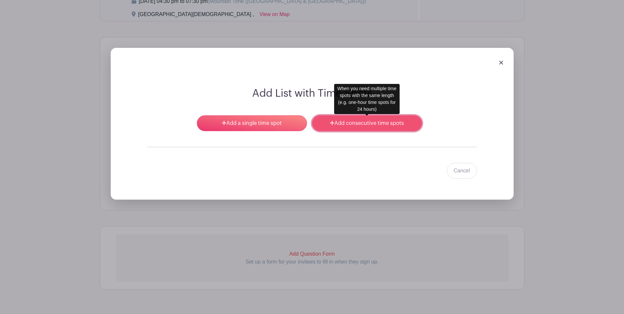
click at [364, 129] on link "Add consecutive time spots" at bounding box center [367, 123] width 110 height 16
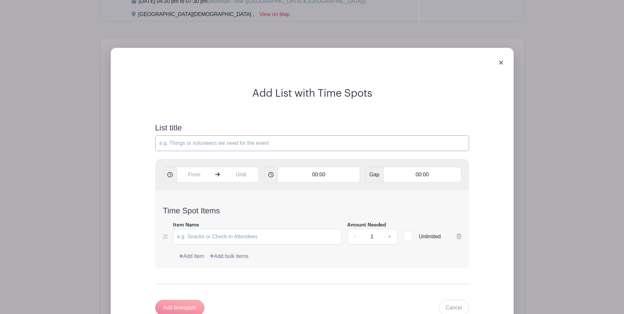
click at [186, 143] on input "List title" at bounding box center [312, 143] width 314 height 16
type input "Concession Sales"
click at [191, 177] on input "text" at bounding box center [193, 175] width 35 height 16
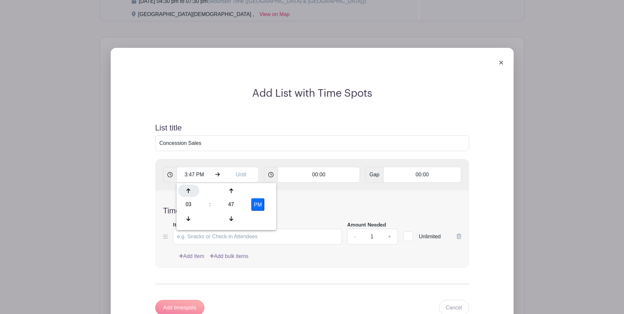
click at [190, 193] on div at bounding box center [188, 190] width 21 height 12
click at [234, 208] on div "47" at bounding box center [230, 204] width 21 height 12
click at [243, 202] on div "30" at bounding box center [237, 204] width 22 height 12
type input "4:30 PM"
click at [239, 173] on input "text" at bounding box center [240, 175] width 35 height 16
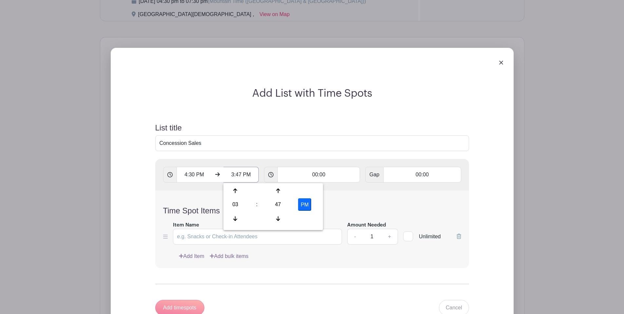
click at [234, 174] on input "3:47 PM" at bounding box center [240, 175] width 35 height 16
type input "7:30 PM"
click at [324, 177] on input "00:00" at bounding box center [318, 175] width 82 height 16
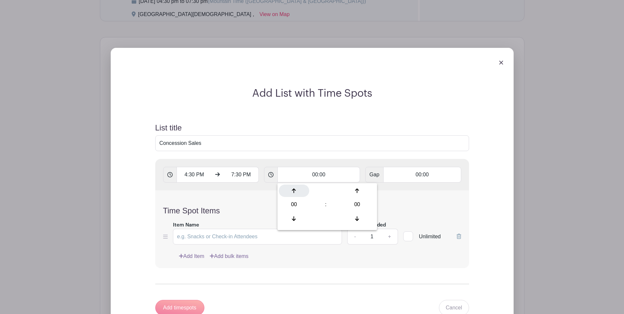
click at [299, 189] on div at bounding box center [294, 190] width 30 height 12
type input "01:00"
type input "Add 3 timespots"
click at [447, 201] on div "Time Spot Items Item Name Amount Needed - 1 + Unlimited Add Item Add bulk items" at bounding box center [312, 229] width 314 height 78
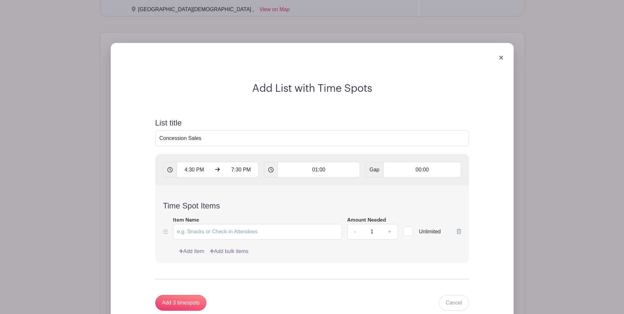
scroll to position [451, 0]
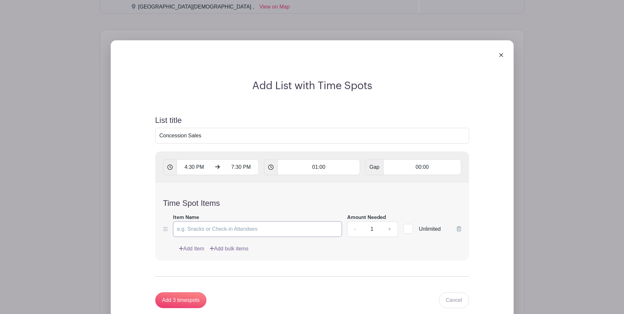
click at [203, 228] on input "Item Name" at bounding box center [257, 229] width 169 height 16
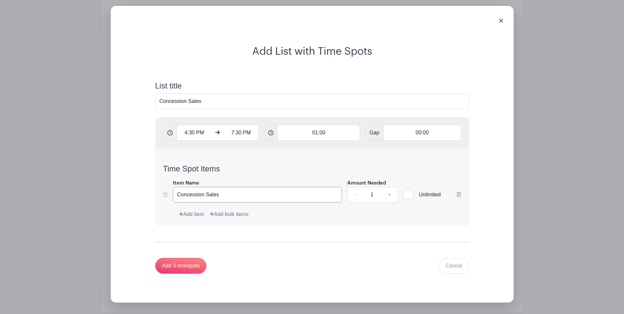
scroll to position [576, 0]
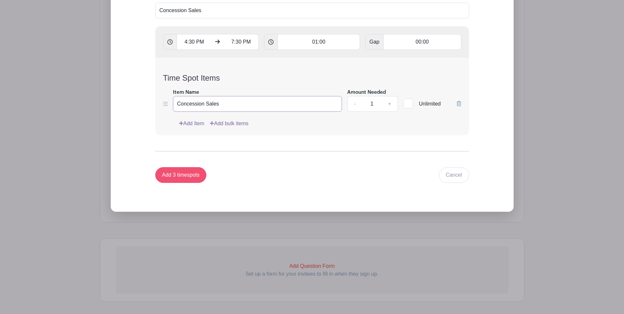
type input "Concession Sales"
click at [180, 176] on input "Add 3 timespots" at bounding box center [180, 175] width 51 height 16
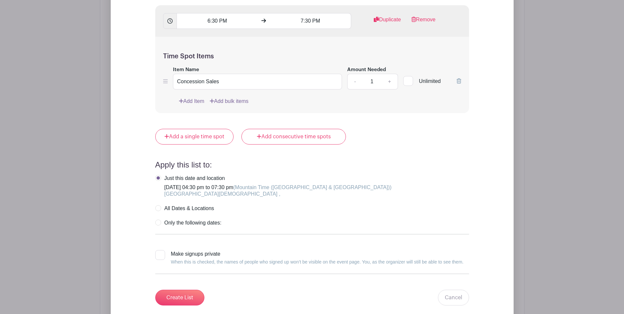
scroll to position [886, 0]
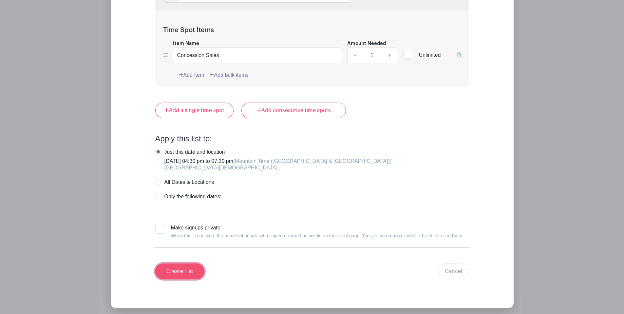
click at [169, 269] on input "Create List" at bounding box center [179, 271] width 49 height 16
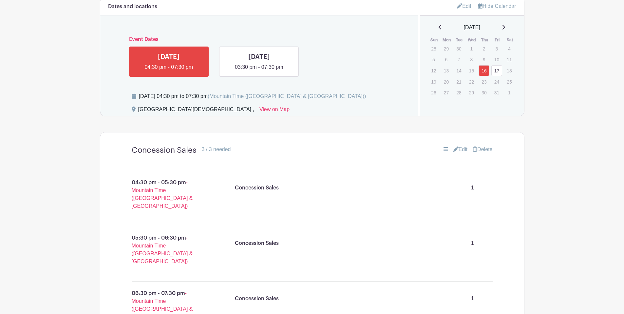
scroll to position [483, 0]
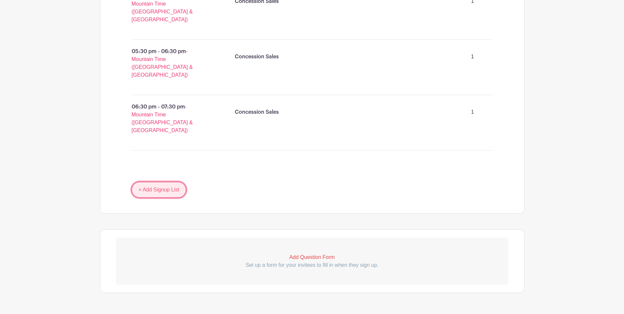
click at [157, 182] on link "+ Add Signup List" at bounding box center [159, 190] width 55 height 16
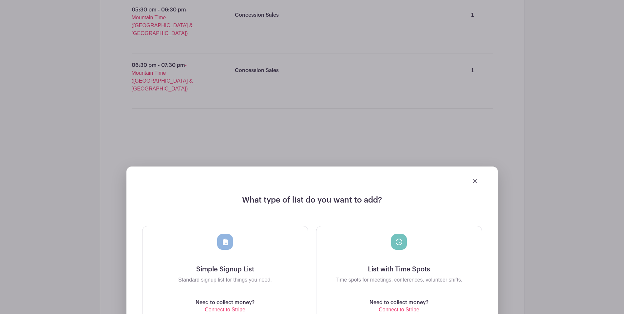
scroll to position [574, 0]
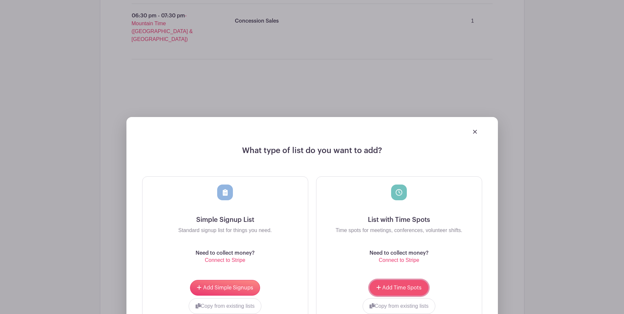
click at [411, 280] on button "Add Time Spots" at bounding box center [398, 288] width 59 height 16
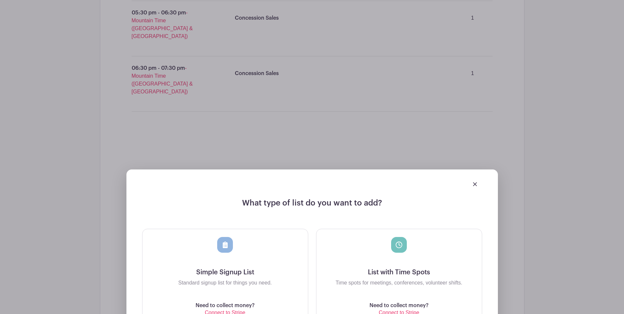
scroll to position [626, 0]
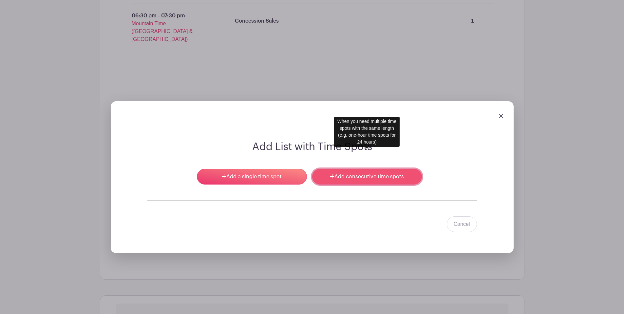
click at [373, 169] on link "Add consecutive time spots" at bounding box center [367, 177] width 110 height 16
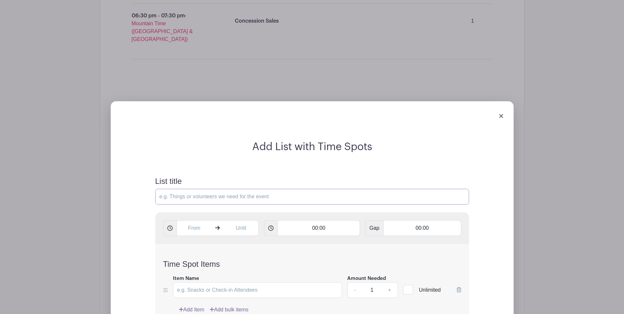
drag, startPoint x: 173, startPoint y: 175, endPoint x: 181, endPoint y: 174, distance: 8.6
click at [173, 189] on input "List title" at bounding box center [312, 197] width 314 height 16
type input "z"
drag, startPoint x: 181, startPoint y: 174, endPoint x: 628, endPoint y: 313, distance: 468.1
click at [245, 269] on form "List title Fo 00:00 Gap 00:00 Time Spot Items Item Name Amount Needed - 1 + Unl…" at bounding box center [311, 273] width 329 height 208
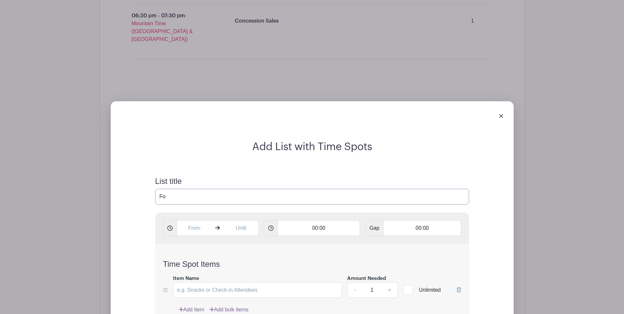
type input "Fo"
click at [500, 106] on div at bounding box center [312, 115] width 392 height 18
click at [399, 176] on div "List title Fo" at bounding box center [312, 190] width 314 height 28
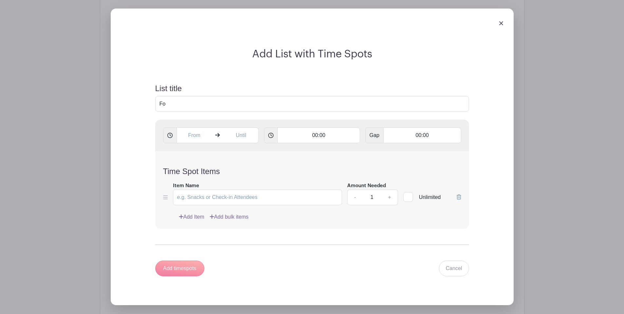
scroll to position [781, 0]
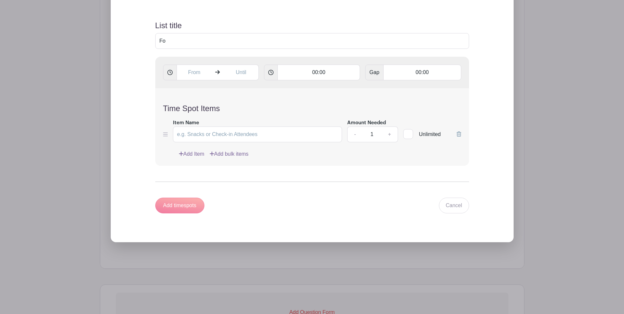
drag, startPoint x: 229, startPoint y: 198, endPoint x: 268, endPoint y: 185, distance: 40.8
click at [232, 200] on form "List title Fo 00:00 Gap 00:00 Time Spot Items Item Name Amount Needed - 1 + Unl…" at bounding box center [311, 117] width 329 height 208
click at [457, 197] on link "Cancel" at bounding box center [454, 205] width 30 height 16
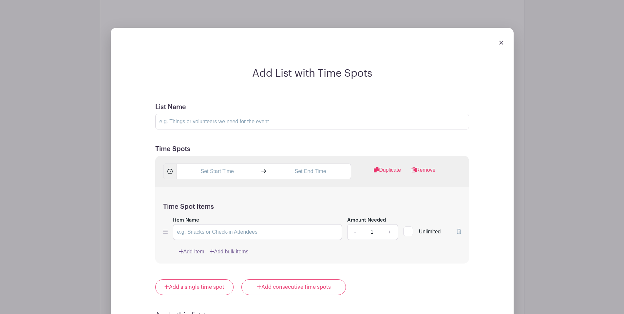
scroll to position [552, 0]
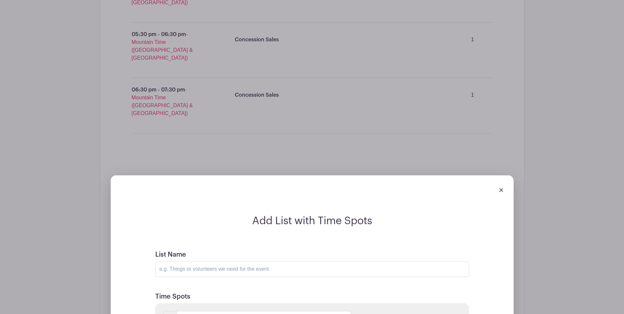
click at [502, 188] on img at bounding box center [501, 190] width 4 height 4
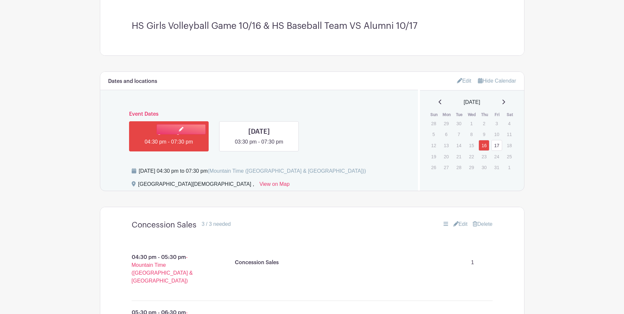
scroll to position [274, 0]
click at [176, 129] on link at bounding box center [180, 129] width 49 height 10
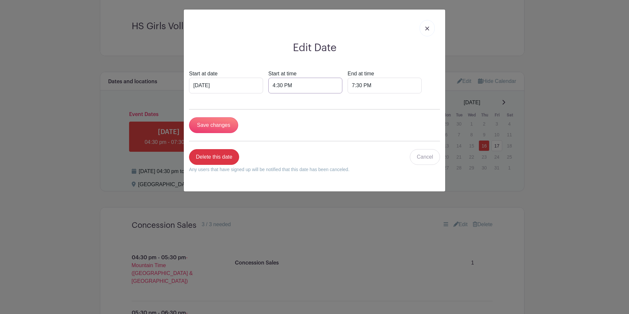
click at [268, 83] on input "4:30 PM" at bounding box center [305, 86] width 74 height 16
type input "5:30 PM"
click at [364, 89] on input "7:30 PM" at bounding box center [384, 86] width 74 height 16
click at [347, 105] on div at bounding box center [341, 101] width 21 height 12
type input "8:30 PM"
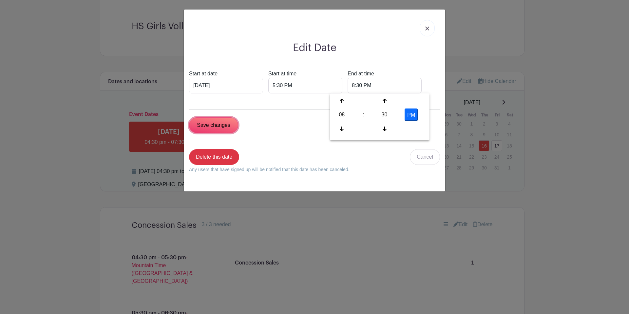
click at [213, 126] on input "Save changes" at bounding box center [213, 125] width 49 height 16
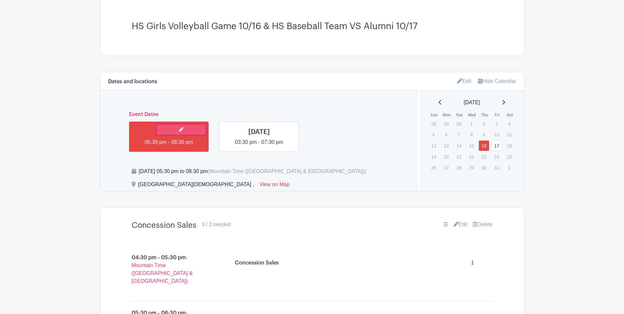
click at [170, 129] on link at bounding box center [180, 129] width 49 height 10
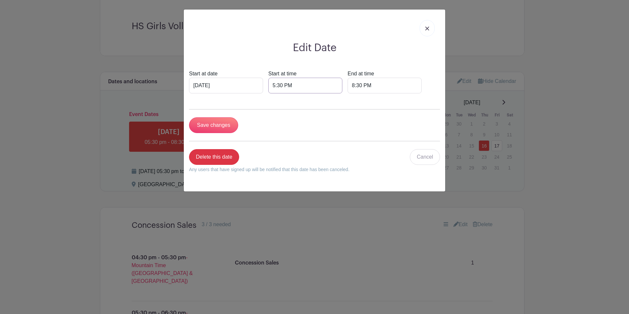
click at [273, 85] on input "5:30 PM" at bounding box center [305, 86] width 74 height 16
type input "5:15 PM"
click at [393, 117] on form "Start at date [DATE] Start at time 5:15 PM End at time 8:30 PM Save changes Del…" at bounding box center [314, 124] width 251 height 108
click at [218, 128] on input "Save changes" at bounding box center [213, 125] width 49 height 16
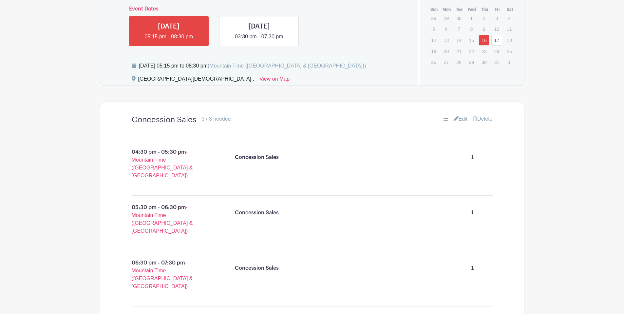
scroll to position [415, 0]
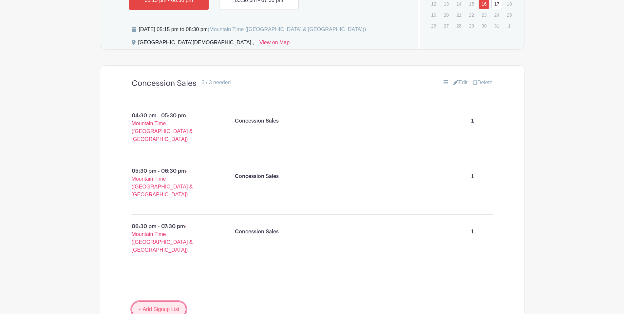
click at [179, 301] on link "+ Add Signup List" at bounding box center [159, 309] width 55 height 16
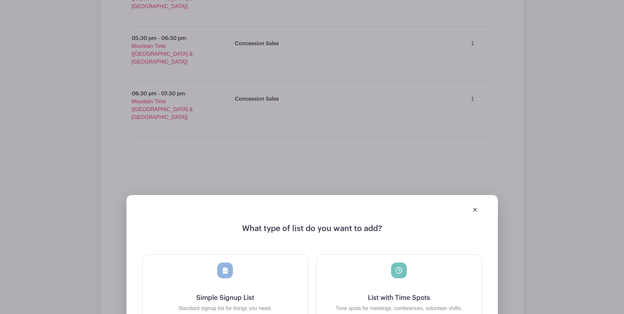
scroll to position [772, 0]
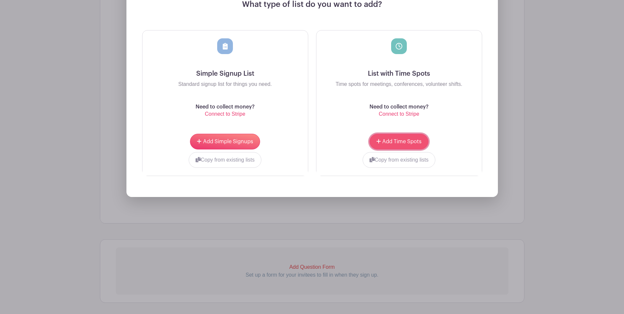
click at [412, 139] on span "Add Time Spots" at bounding box center [401, 141] width 39 height 5
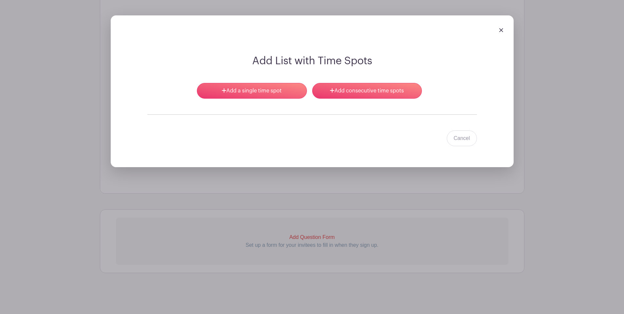
scroll to position [692, 0]
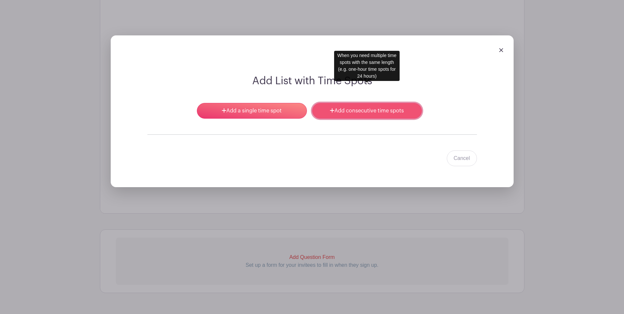
click at [353, 103] on link "Add consecutive time spots" at bounding box center [367, 111] width 110 height 16
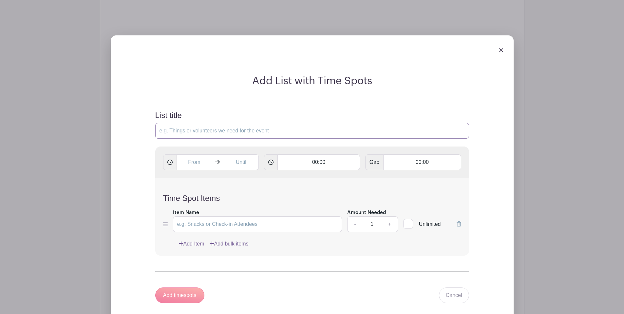
click at [187, 123] on input "List title" at bounding box center [312, 131] width 314 height 16
click at [186, 123] on input "Raffle and Entrance" at bounding box center [312, 131] width 314 height 16
click at [185, 123] on input "Raffle and Entrance" at bounding box center [312, 131] width 314 height 16
click at [236, 123] on input "Raffle and Gate Entrance" at bounding box center [312, 131] width 314 height 16
type input "Raffle and Gate Entrance Sales"
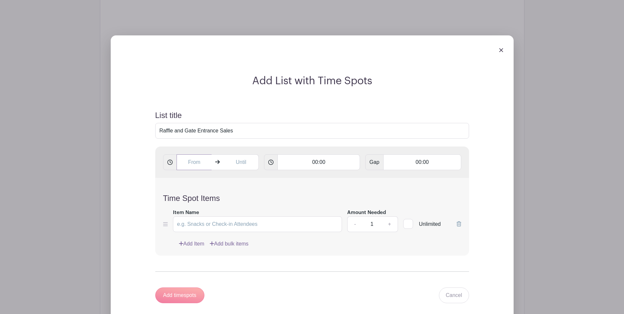
click at [194, 154] on input "text" at bounding box center [193, 162] width 35 height 16
click at [192, 172] on div "03" at bounding box center [188, 171] width 21 height 12
click at [212, 173] on div "05" at bounding box center [213, 171] width 22 height 12
click at [193, 154] on input "5:51 PM" at bounding box center [193, 162] width 35 height 16
click at [192, 154] on input "5:51 PM" at bounding box center [193, 162] width 35 height 16
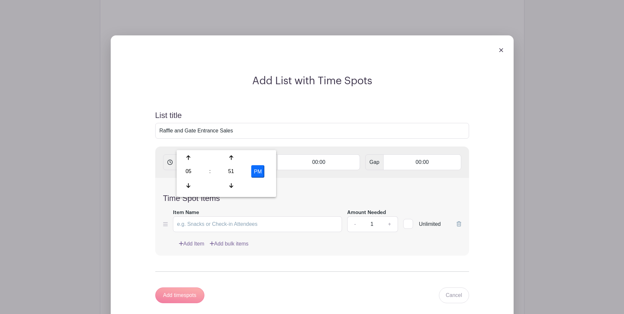
click at [195, 154] on input "5:51 PM" at bounding box center [193, 162] width 35 height 16
type input "5:15 PM"
click at [246, 154] on input "text" at bounding box center [240, 162] width 35 height 16
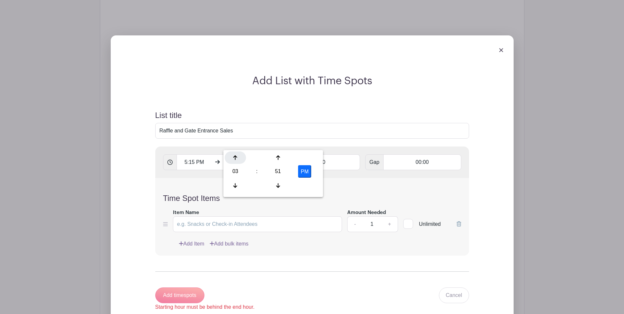
click at [237, 160] on div at bounding box center [235, 157] width 21 height 12
click at [230, 162] on div at bounding box center [235, 157] width 21 height 12
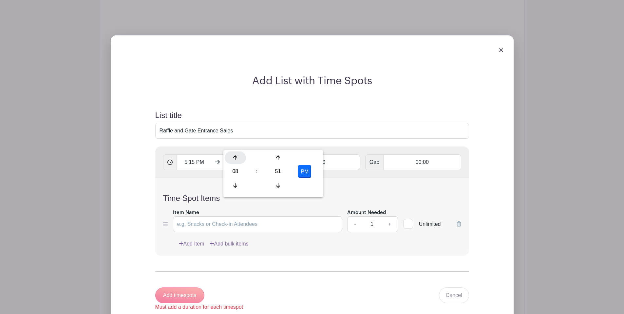
click at [230, 162] on div at bounding box center [235, 157] width 21 height 12
click at [239, 184] on div at bounding box center [235, 185] width 21 height 12
click at [281, 184] on div at bounding box center [277, 185] width 21 height 12
click at [278, 159] on icon at bounding box center [278, 157] width 4 height 5
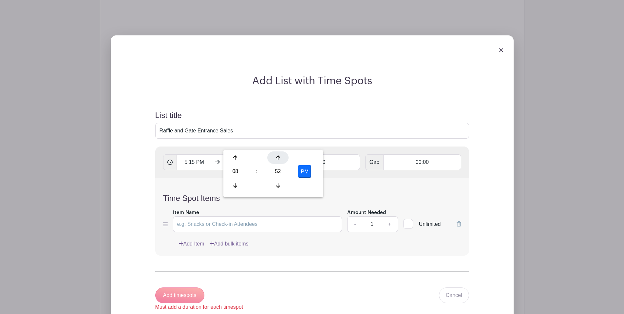
click at [278, 159] on icon at bounding box center [278, 157] width 4 height 5
click at [280, 169] on div "53" at bounding box center [277, 171] width 21 height 12
click at [259, 181] on div "45" at bounding box center [260, 185] width 22 height 12
type input "8:45 PM"
click at [335, 154] on input "00:00" at bounding box center [318, 162] width 82 height 16
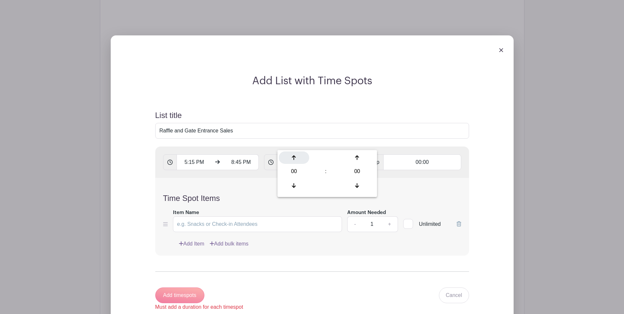
click at [301, 155] on div at bounding box center [294, 157] width 30 height 12
type input "01:00"
type input "Add 4 timespots"
click at [204, 216] on input "Item Name" at bounding box center [257, 224] width 169 height 16
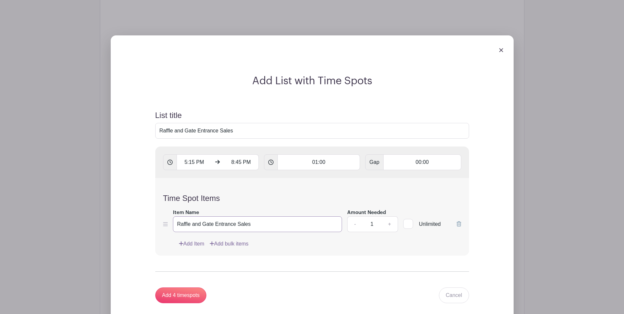
type input "Raffle and Gate Entrance Sales"
click at [176, 287] on input "Add 4 timespots" at bounding box center [180, 295] width 51 height 16
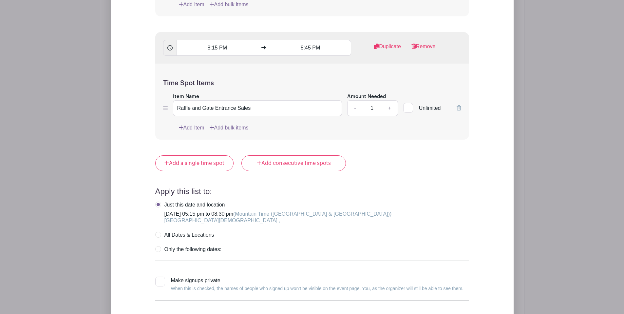
scroll to position [1238, 0]
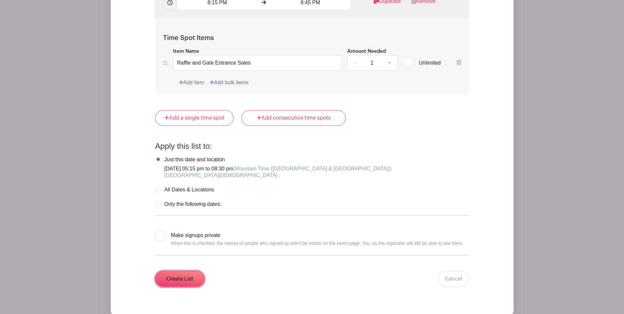
click at [193, 271] on input "Create List" at bounding box center [179, 279] width 49 height 16
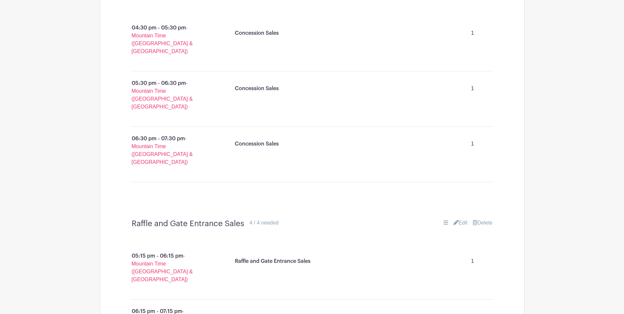
scroll to position [352, 0]
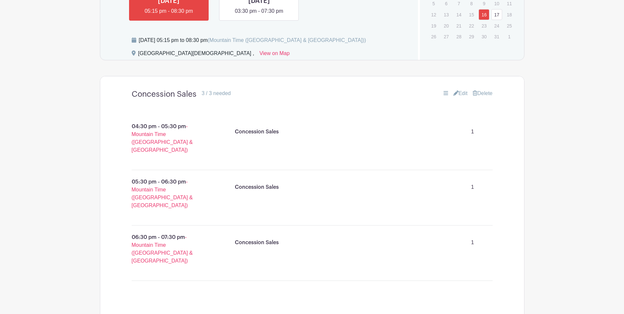
click at [461, 93] on link "Edit" at bounding box center [460, 93] width 14 height 8
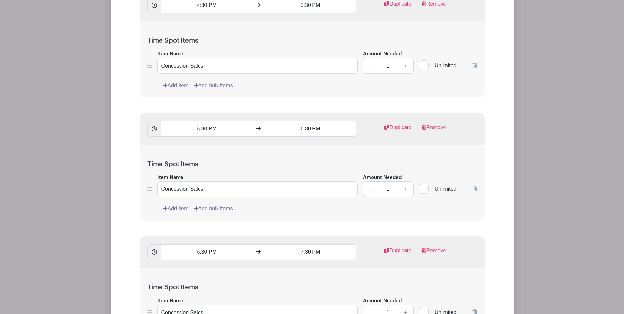
scroll to position [790, 0]
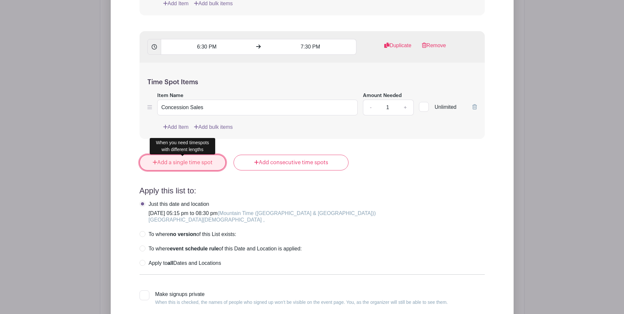
click at [211, 164] on link "Add a single time spot" at bounding box center [182, 163] width 86 height 16
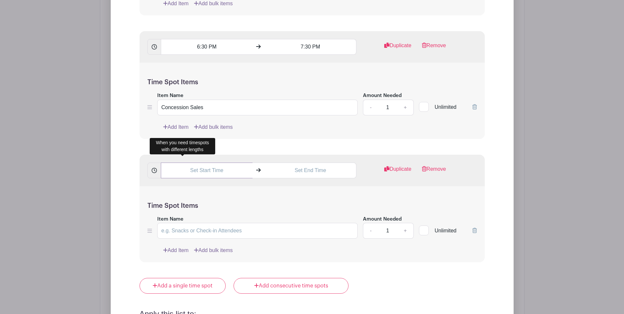
click at [191, 170] on input "text" at bounding box center [207, 170] width 92 height 16
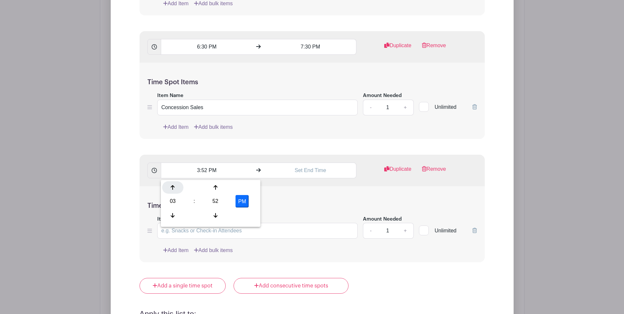
click at [179, 190] on div at bounding box center [172, 187] width 21 height 12
click at [180, 189] on div at bounding box center [172, 187] width 21 height 12
click at [218, 195] on div "52" at bounding box center [215, 201] width 21 height 12
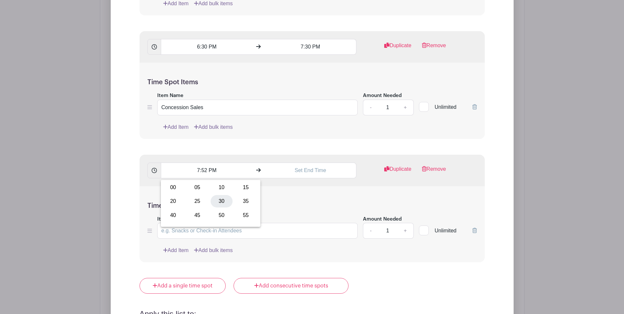
click at [224, 203] on div "30" at bounding box center [221, 201] width 22 height 12
type input "7:30 PM"
click at [307, 176] on input "text" at bounding box center [311, 170] width 92 height 16
click at [283, 187] on div at bounding box center [276, 187] width 21 height 12
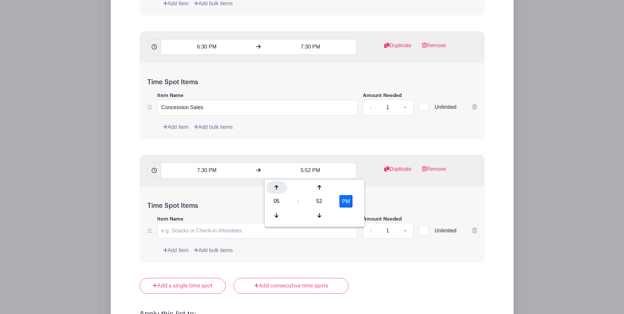
click at [283, 187] on div at bounding box center [276, 187] width 21 height 12
click at [318, 200] on div "52" at bounding box center [318, 201] width 21 height 12
click at [325, 197] on div "30" at bounding box center [325, 201] width 22 height 12
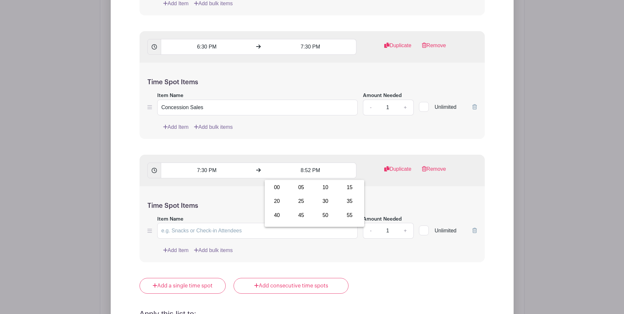
type input "8:30 PM"
click at [383, 206] on h5 "Time Spot Items" at bounding box center [311, 206] width 329 height 8
click at [210, 230] on input "Item Name" at bounding box center [257, 231] width 201 height 16
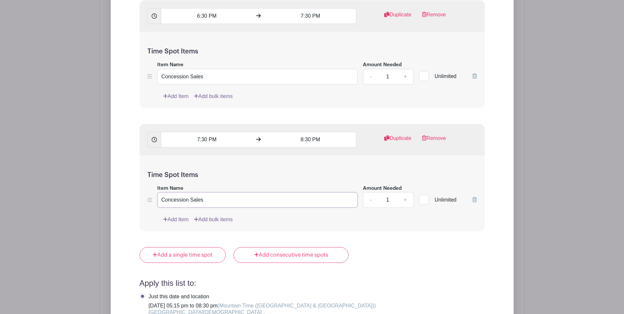
scroll to position [929, 0]
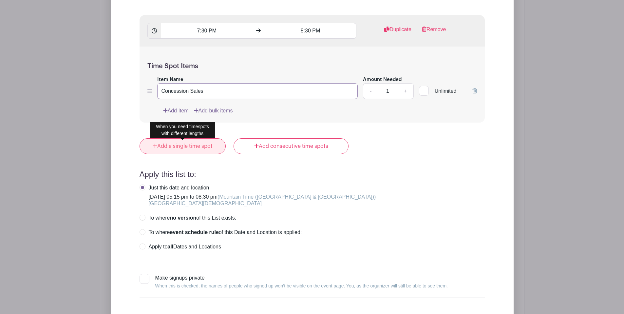
type input "Concession Sales"
click at [208, 154] on link "Add a single time spot" at bounding box center [182, 146] width 86 height 16
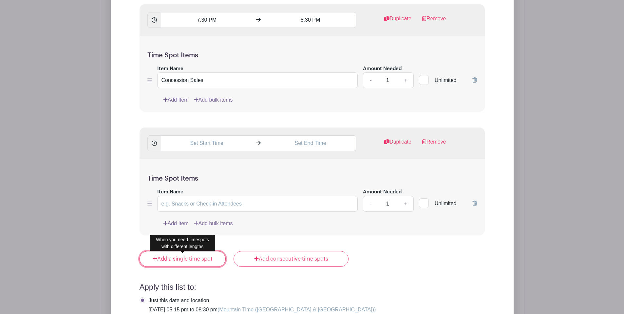
scroll to position [940, 0]
click at [472, 205] on icon at bounding box center [474, 202] width 5 height 5
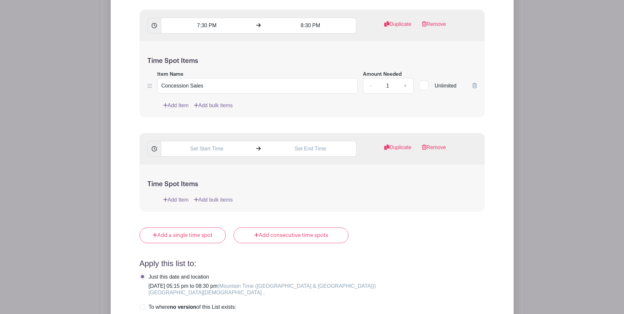
scroll to position [1060, 0]
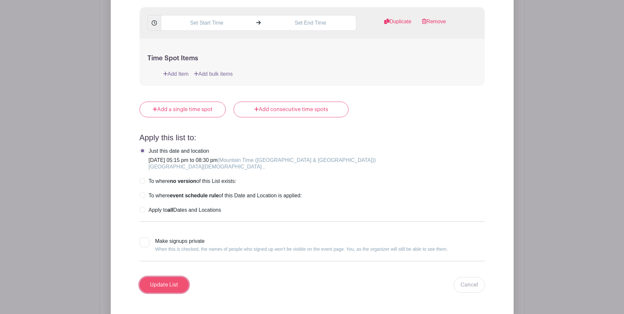
click at [177, 286] on input "Update List" at bounding box center [163, 285] width 49 height 16
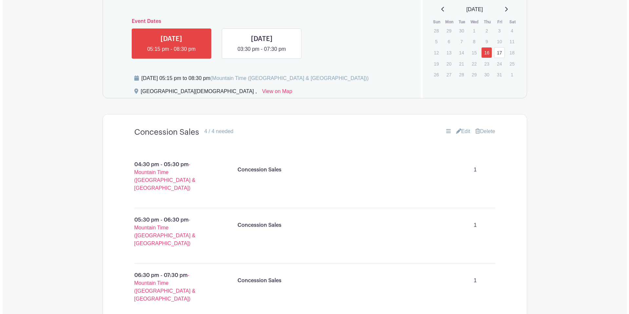
scroll to position [345, 0]
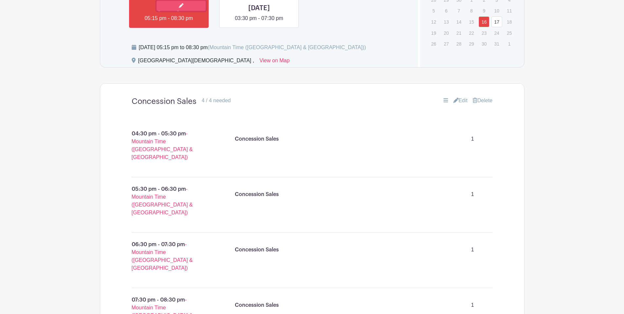
click at [185, 1] on link at bounding box center [180, 6] width 49 height 10
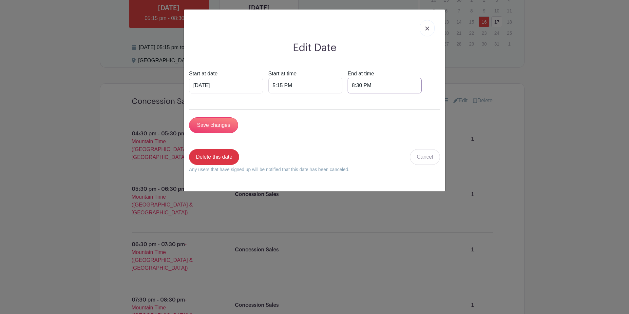
click at [347, 87] on input "8:30 PM" at bounding box center [384, 86] width 74 height 16
click at [347, 86] on input "8:30 PM" at bounding box center [384, 86] width 74 height 16
click at [347, 87] on input "8:30 PM" at bounding box center [384, 86] width 74 height 16
type input "8:45 PM"
click at [302, 48] on h2 "Edit Date" at bounding box center [314, 48] width 251 height 12
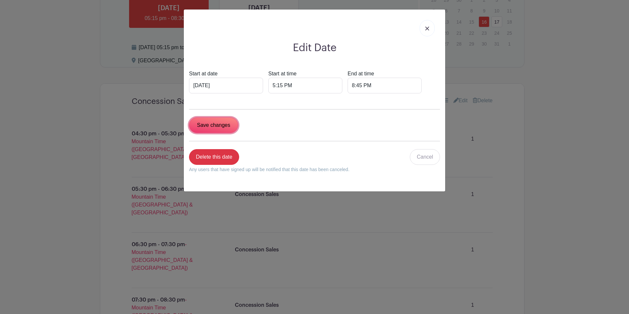
click at [206, 130] on input "Save changes" at bounding box center [213, 125] width 49 height 16
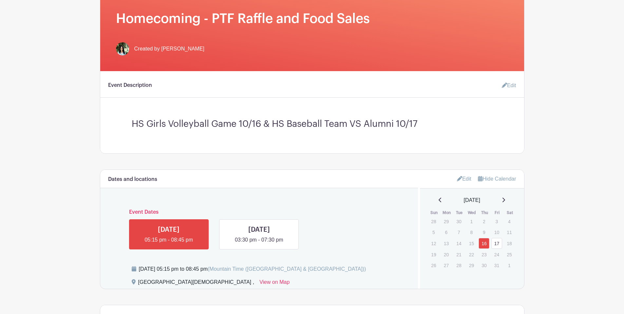
scroll to position [175, 0]
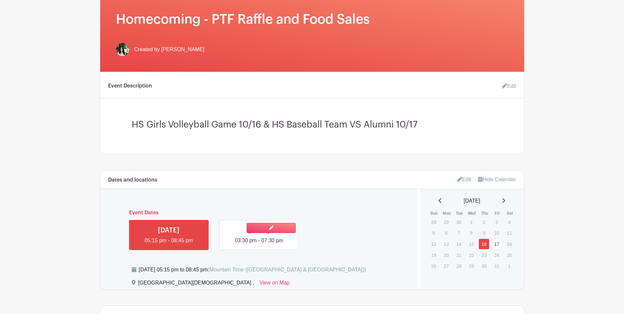
click at [259, 244] on link at bounding box center [259, 244] width 0 height 0
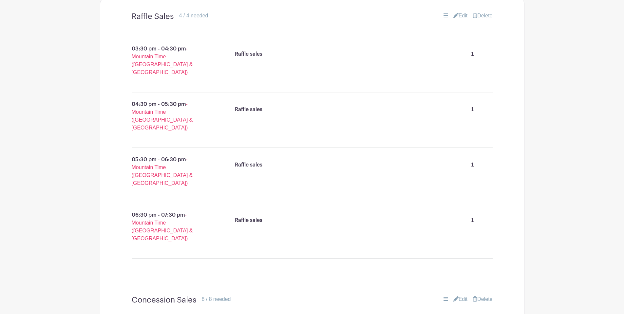
scroll to position [420, 0]
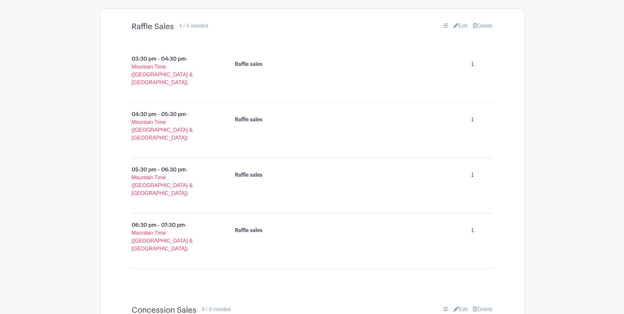
click at [460, 28] on link "Edit" at bounding box center [460, 26] width 14 height 8
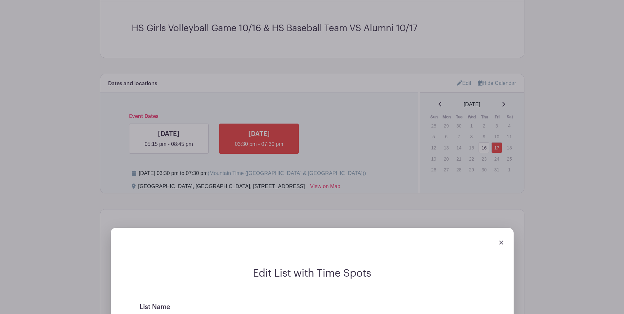
scroll to position [353, 0]
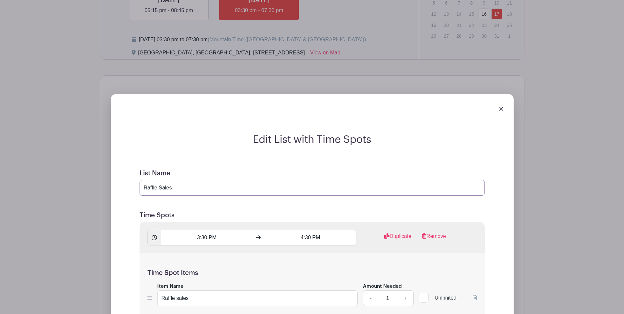
click at [196, 182] on input "Raffle Sales" at bounding box center [311, 188] width 345 height 16
click at [195, 185] on input "Raffle Sales" at bounding box center [311, 188] width 345 height 16
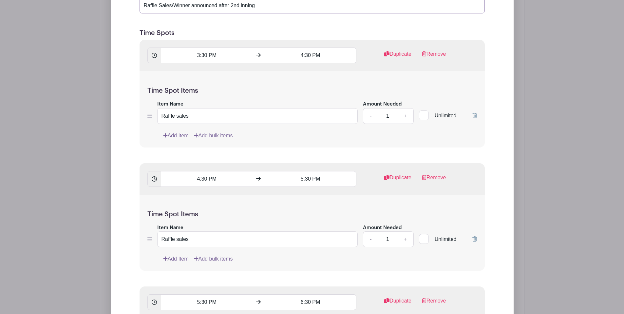
scroll to position [665, 0]
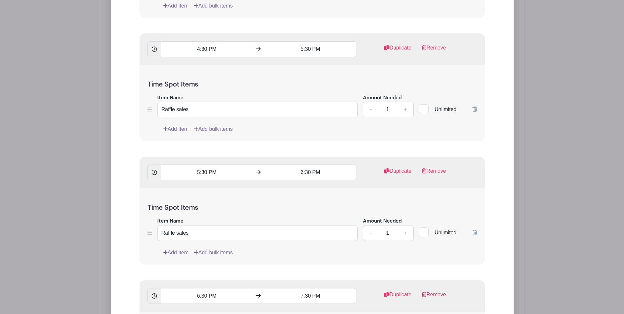
click at [433, 171] on link "Remove" at bounding box center [434, 173] width 24 height 13
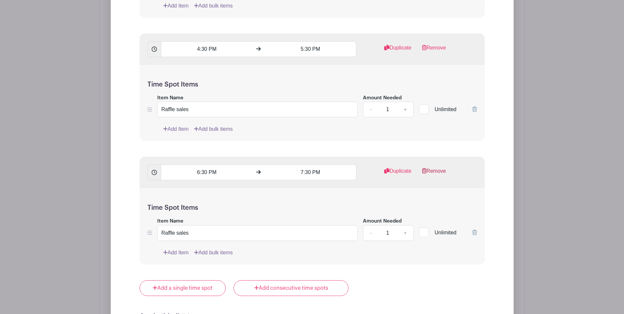
click at [435, 171] on link "Remove" at bounding box center [434, 173] width 24 height 13
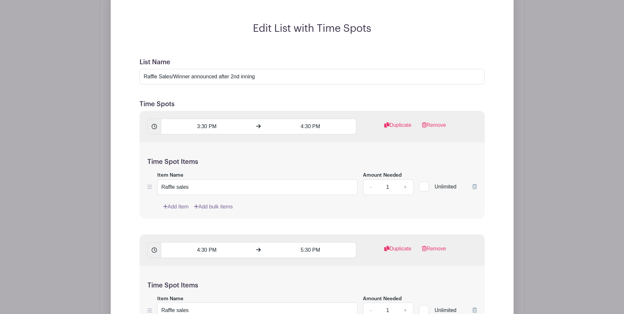
scroll to position [455, 0]
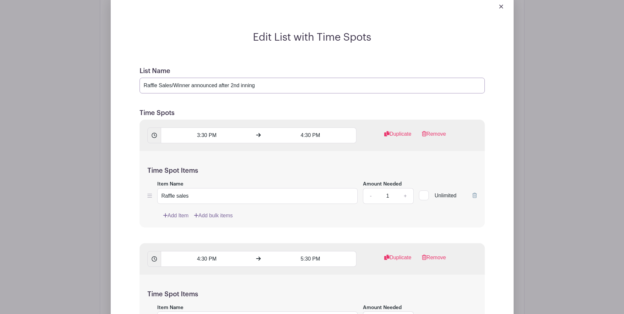
click at [263, 87] on input "Raffle Sales/Winner announced after 2nd inning" at bounding box center [311, 86] width 345 height 16
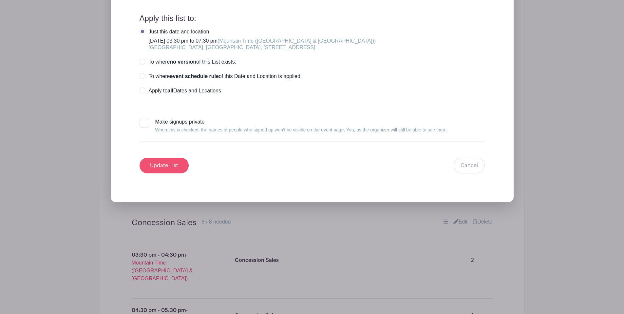
type input "Raffle Sales/Winner announced after 2nd inning (5:30ish)"
click at [152, 164] on input "Update List" at bounding box center [163, 165] width 49 height 16
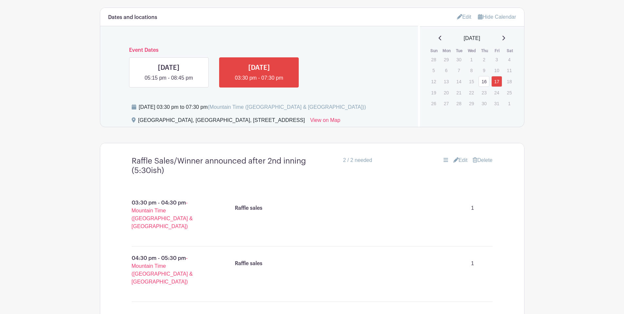
scroll to position [277, 0]
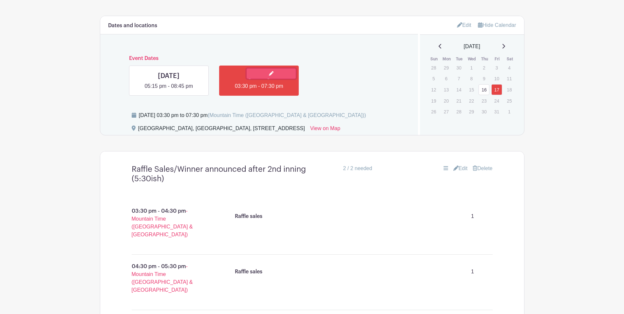
click at [275, 69] on link at bounding box center [270, 73] width 49 height 10
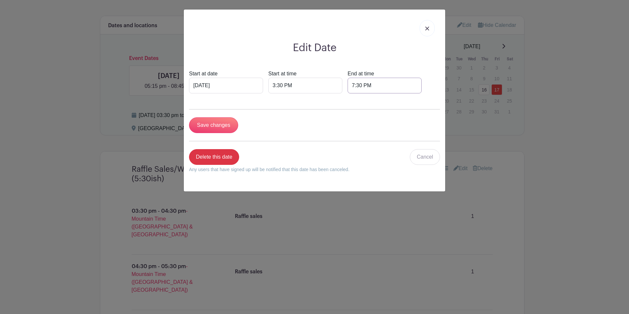
click at [347, 85] on input "7:30 PM" at bounding box center [384, 86] width 74 height 16
click at [427, 31] on link at bounding box center [426, 28] width 15 height 16
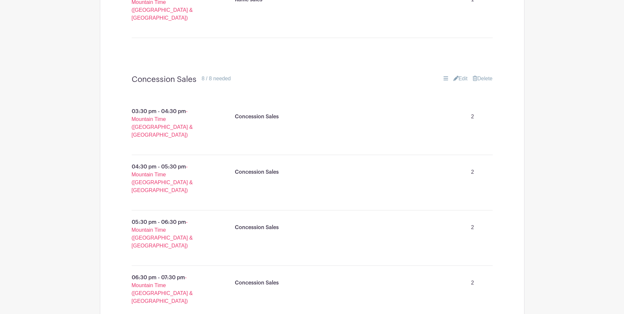
scroll to position [548, 0]
click at [458, 75] on link "Edit" at bounding box center [460, 79] width 14 height 8
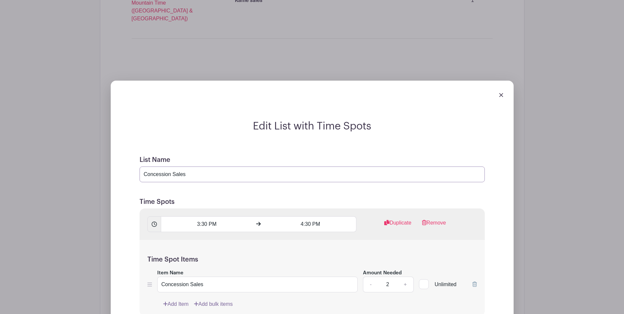
click at [189, 166] on input "Concession Sales" at bounding box center [311, 174] width 345 height 16
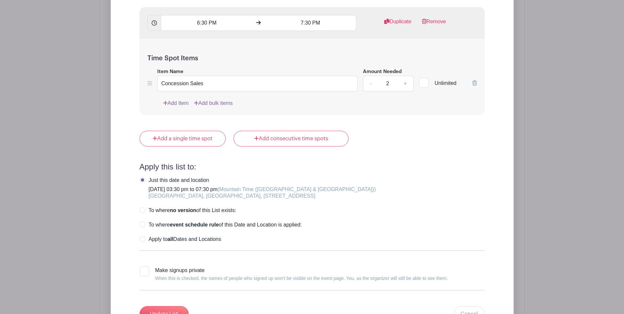
type input "Concession Sales (this could vary depending on how quickly we get through innin…"
click at [177, 306] on input "Update List" at bounding box center [163, 314] width 49 height 16
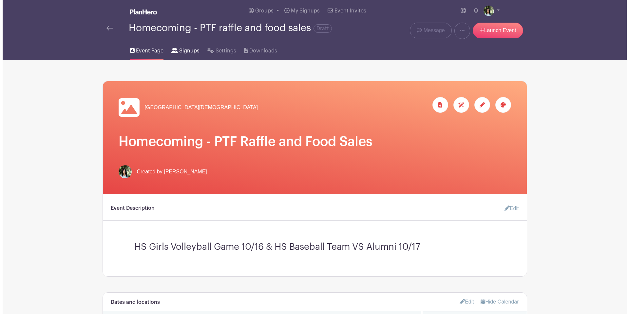
scroll to position [0, 0]
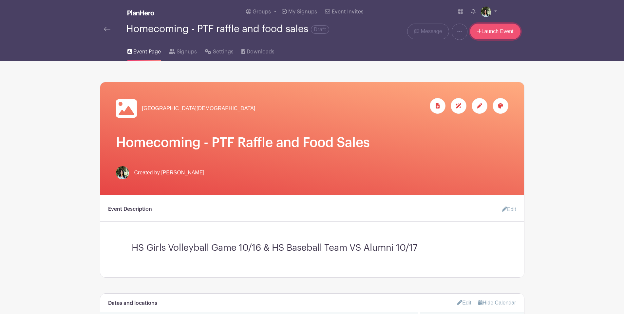
click at [474, 33] on link "Launch Event" at bounding box center [495, 32] width 50 height 16
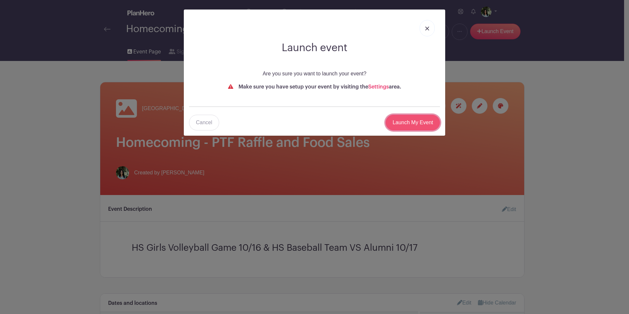
click at [409, 126] on input "Launch My Event" at bounding box center [412, 123] width 54 height 16
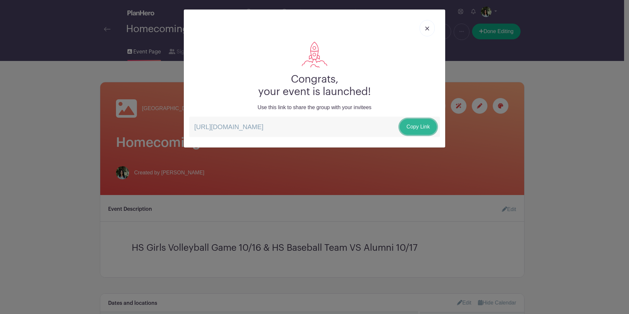
click at [413, 128] on link "Copy Link" at bounding box center [417, 127] width 37 height 16
